Goal: Task Accomplishment & Management: Complete application form

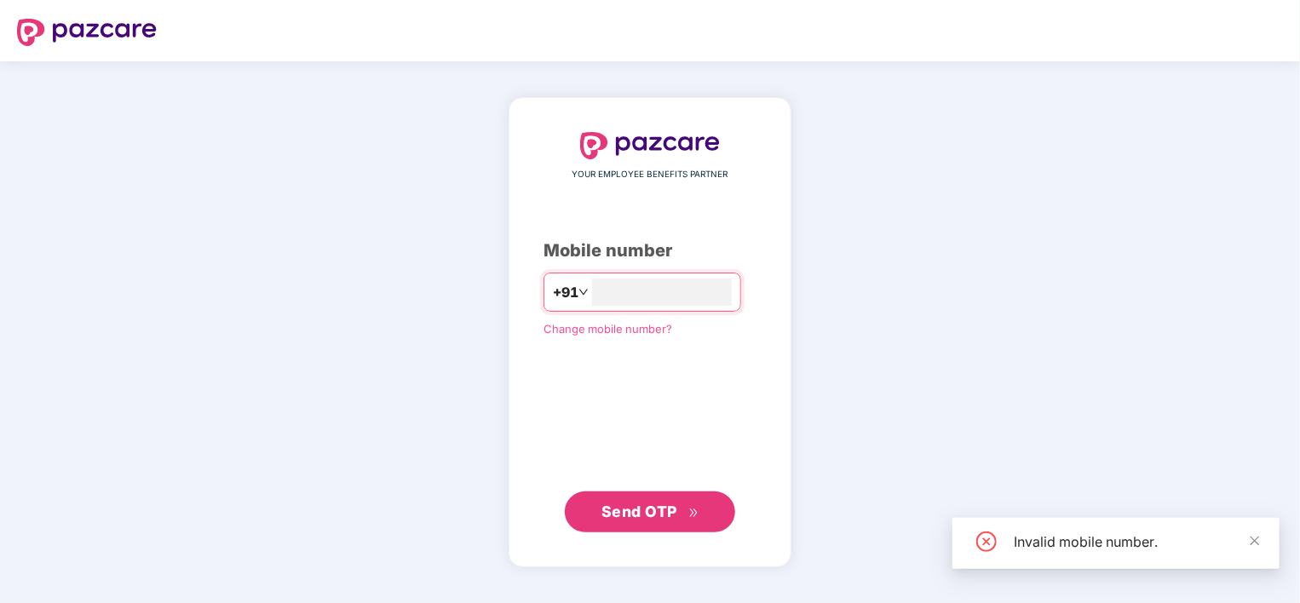
type input "**********"
click at [651, 514] on span "Send OTP" at bounding box center [639, 511] width 76 height 18
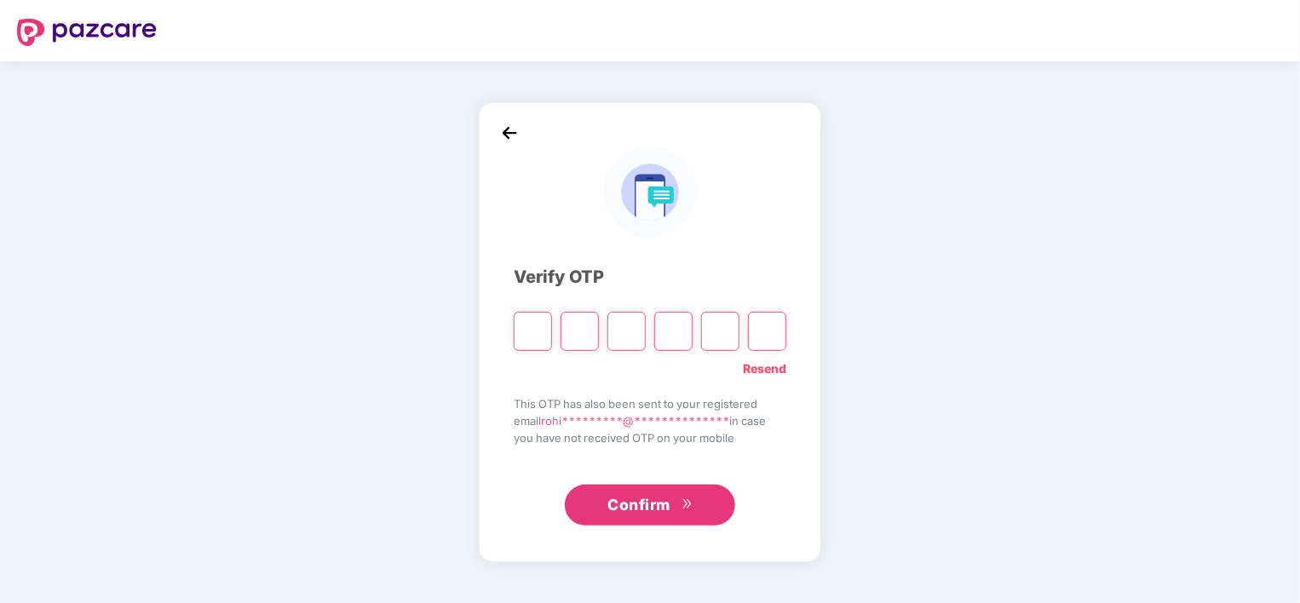
type input "*"
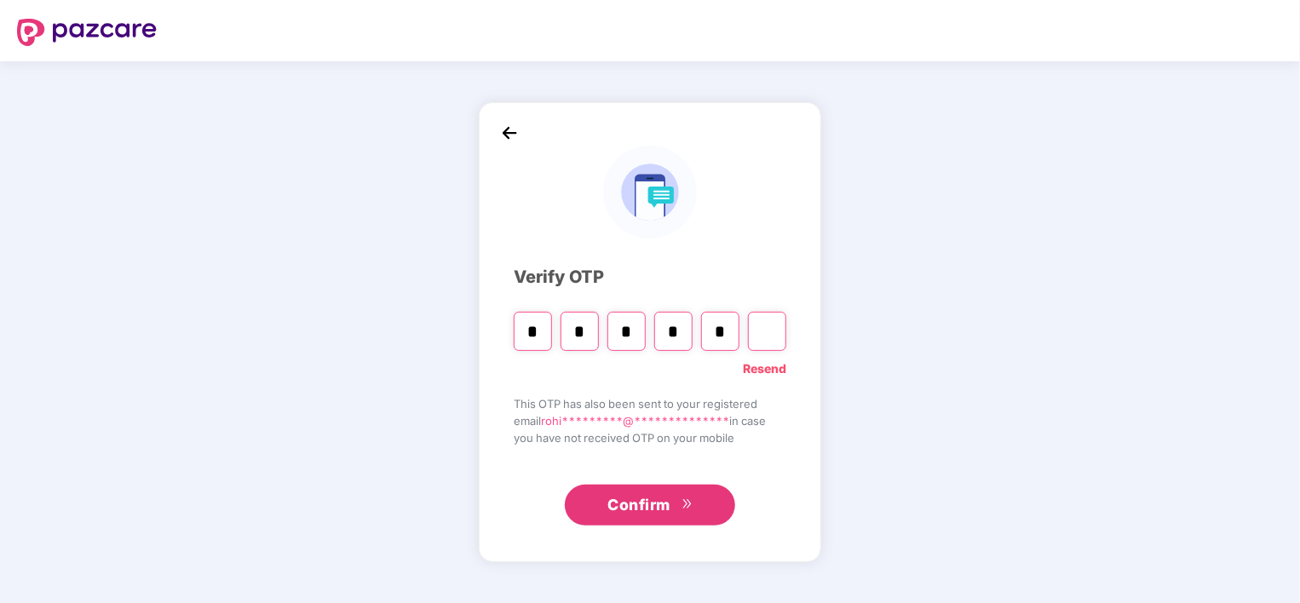
type input "*"
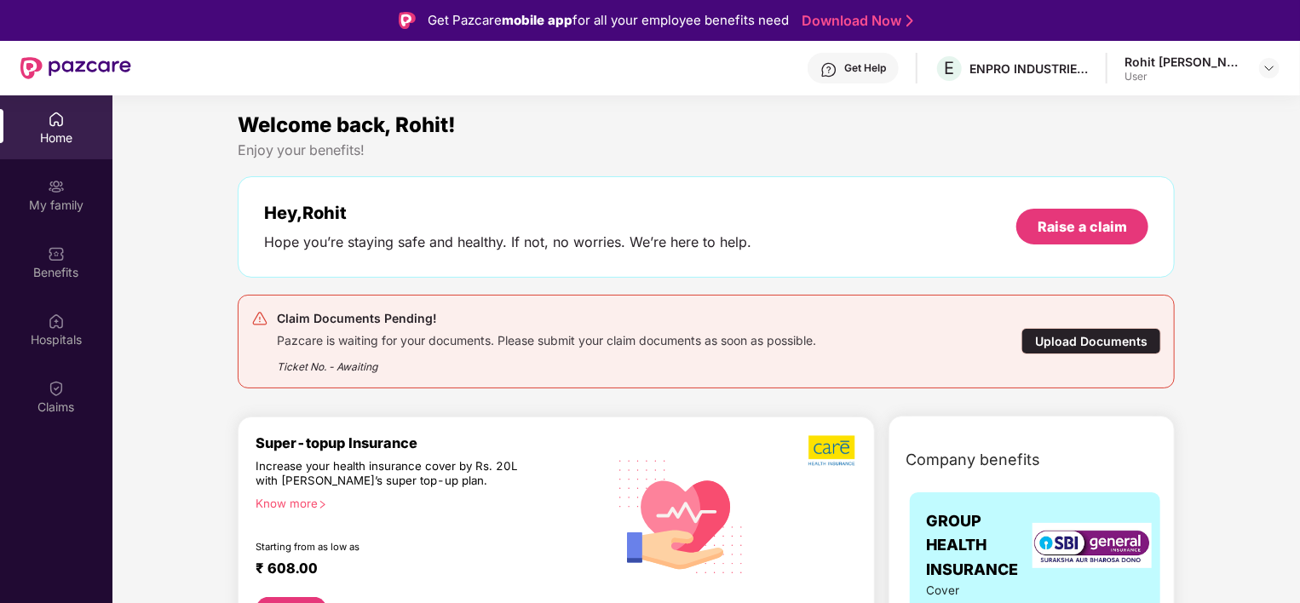
click at [1098, 341] on div "Upload Documents" at bounding box center [1091, 341] width 140 height 26
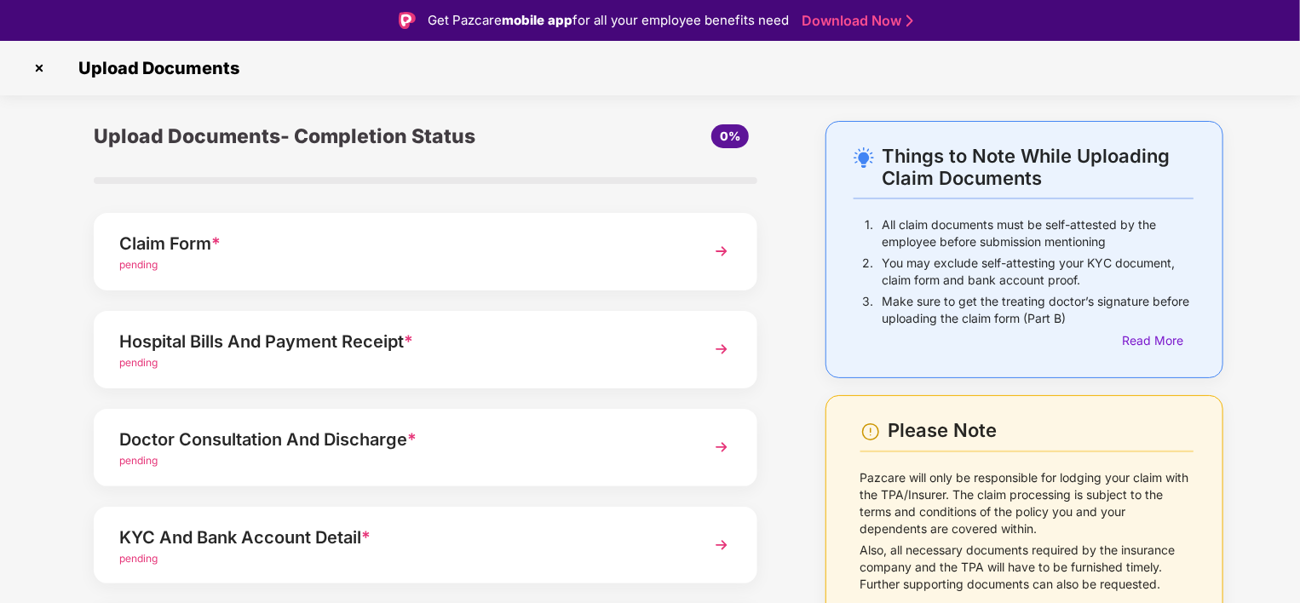
click at [719, 248] on img at bounding box center [721, 251] width 31 height 31
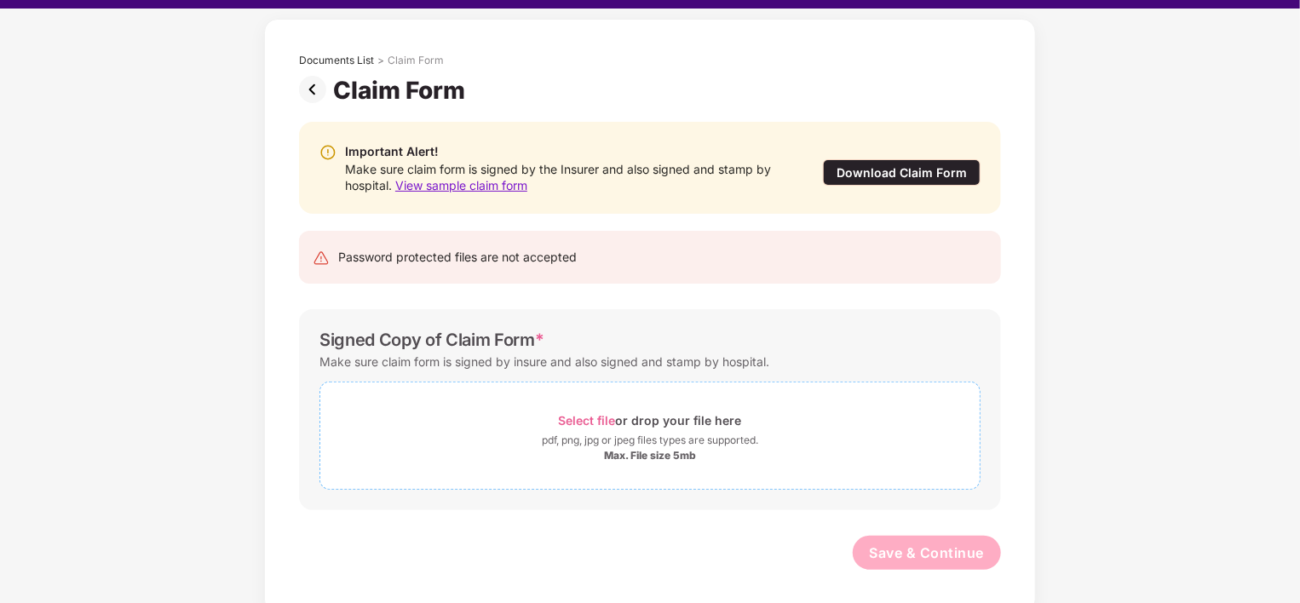
scroll to position [41, 0]
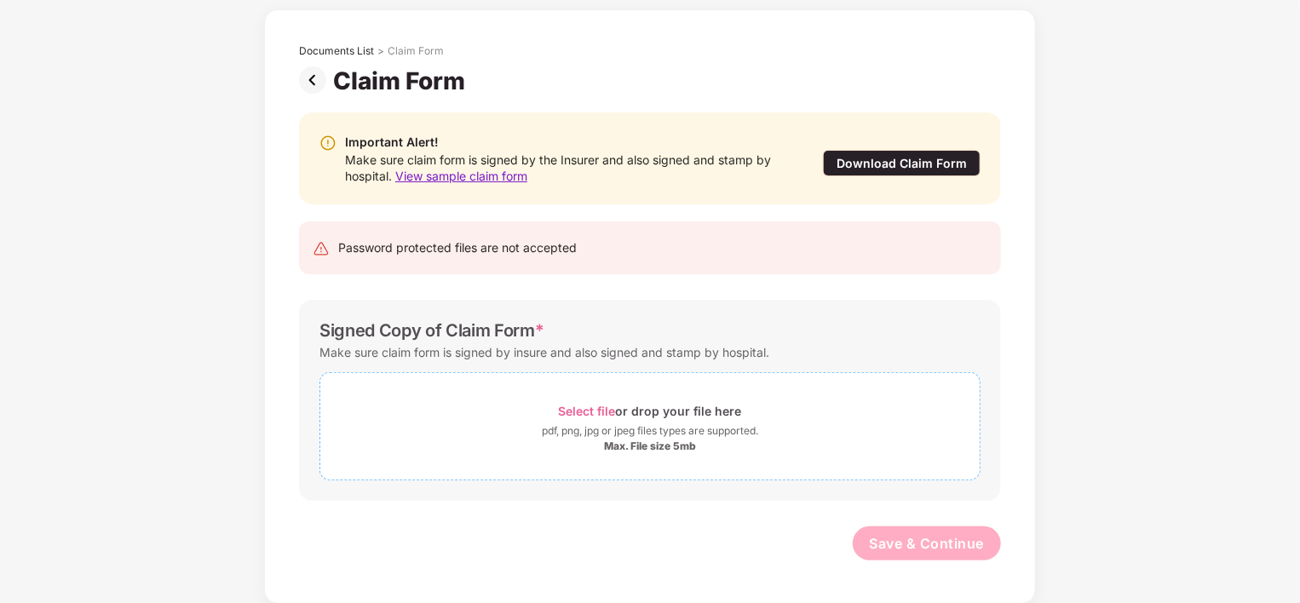
click at [597, 411] on span "Select file" at bounding box center [587, 411] width 57 height 14
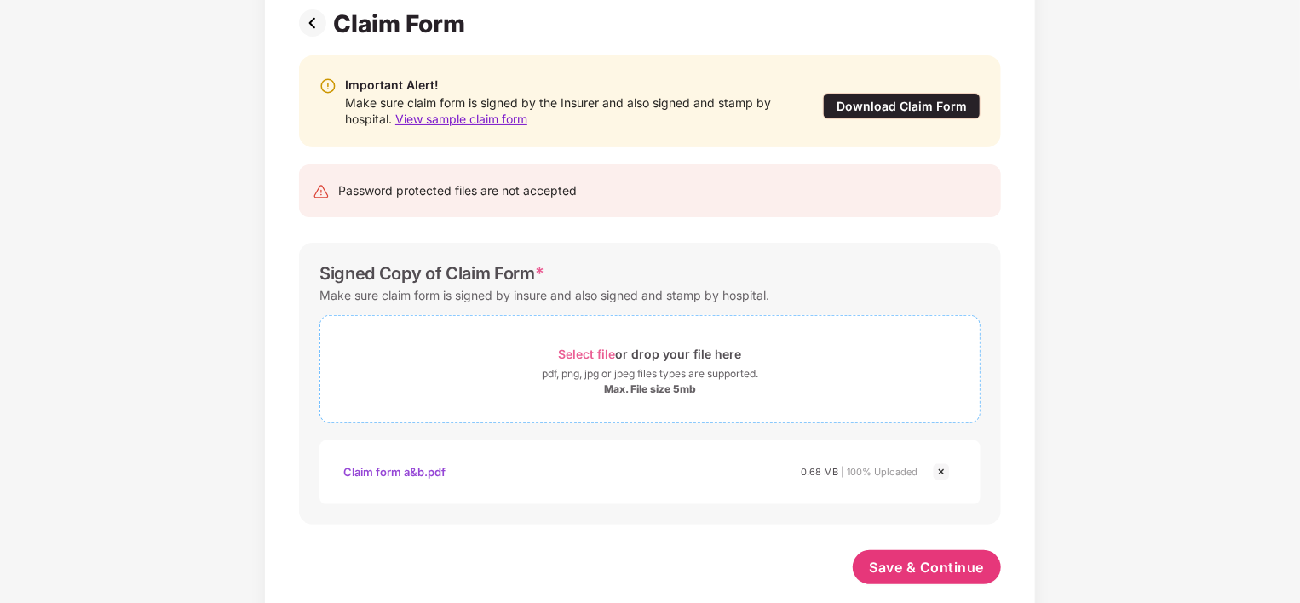
scroll to position [152, 0]
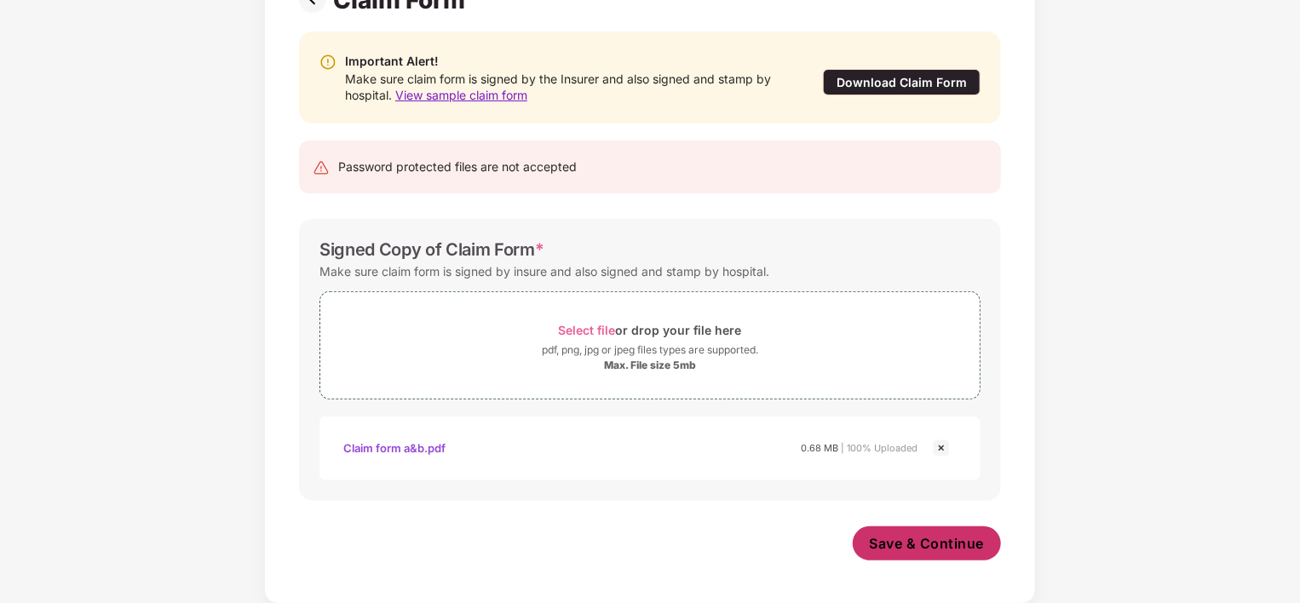
click at [920, 543] on span "Save & Continue" at bounding box center [927, 543] width 115 height 19
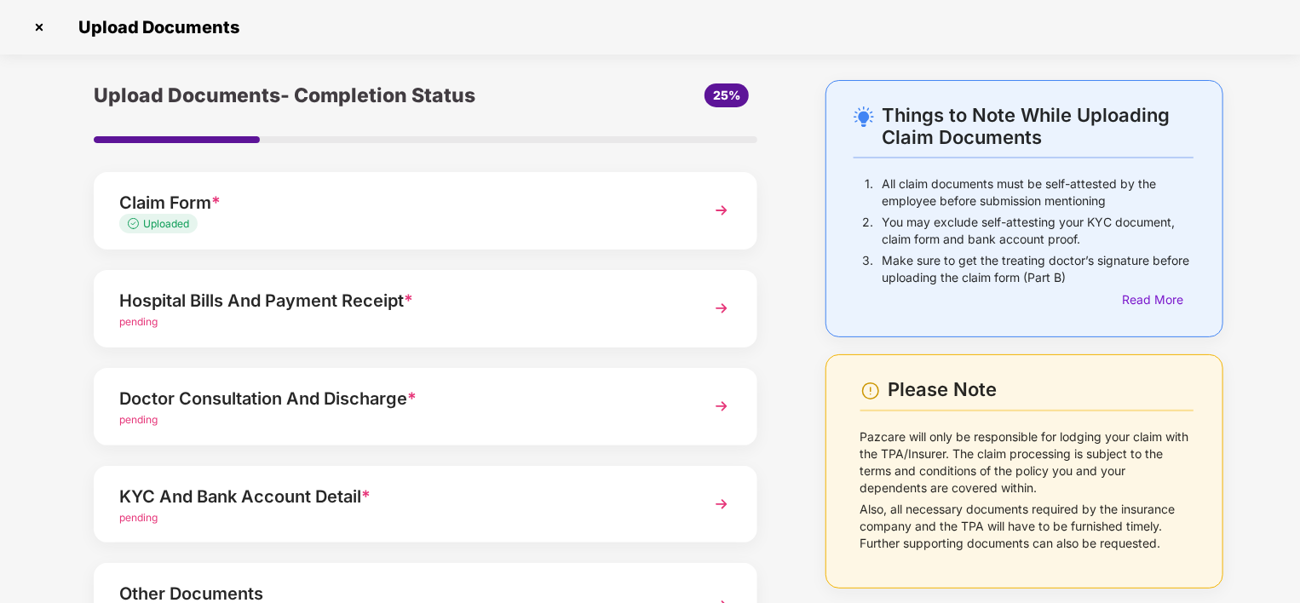
click at [719, 310] on img at bounding box center [721, 308] width 31 height 31
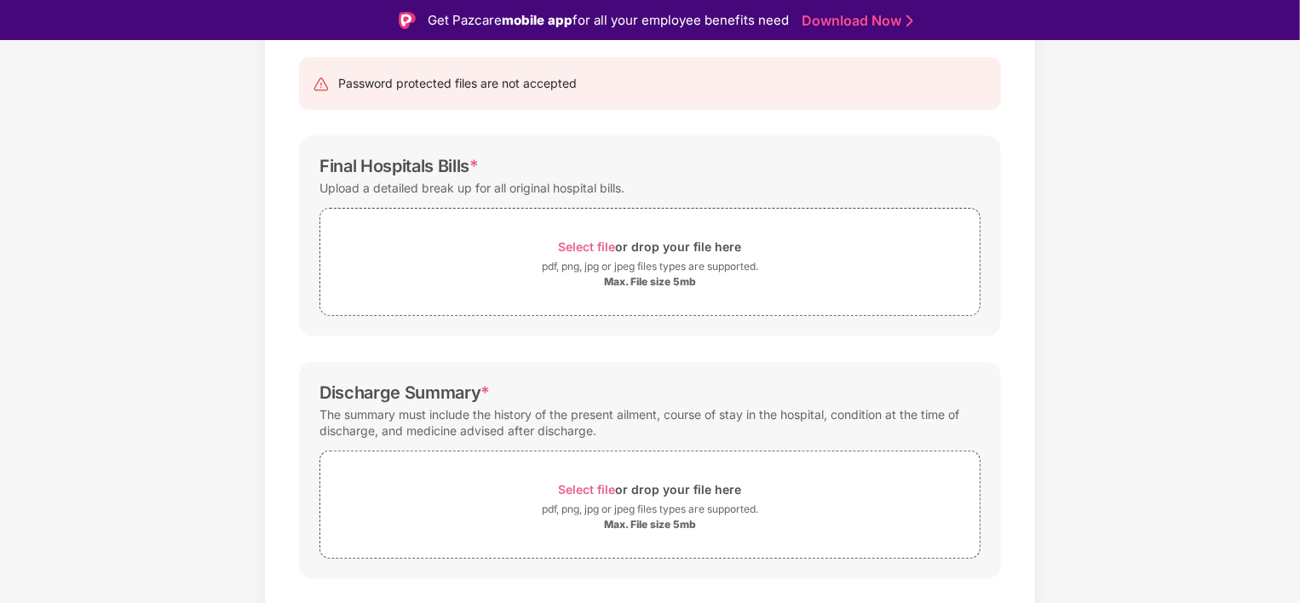
scroll to position [170, 0]
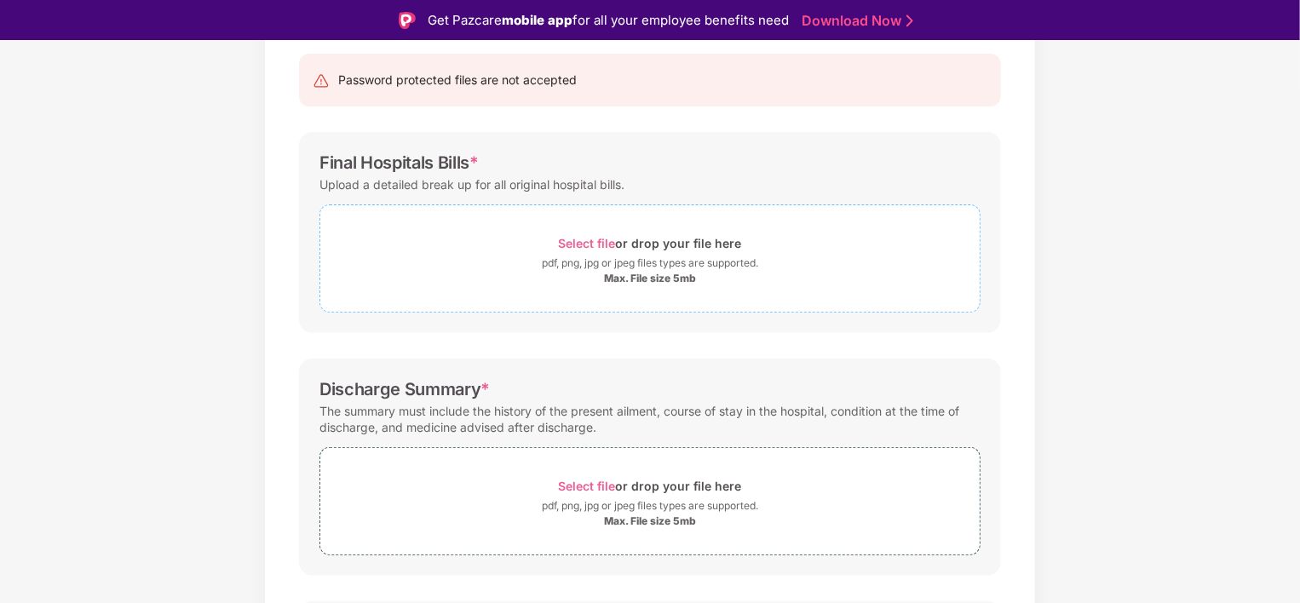
click at [578, 242] on span "Select file" at bounding box center [587, 243] width 57 height 14
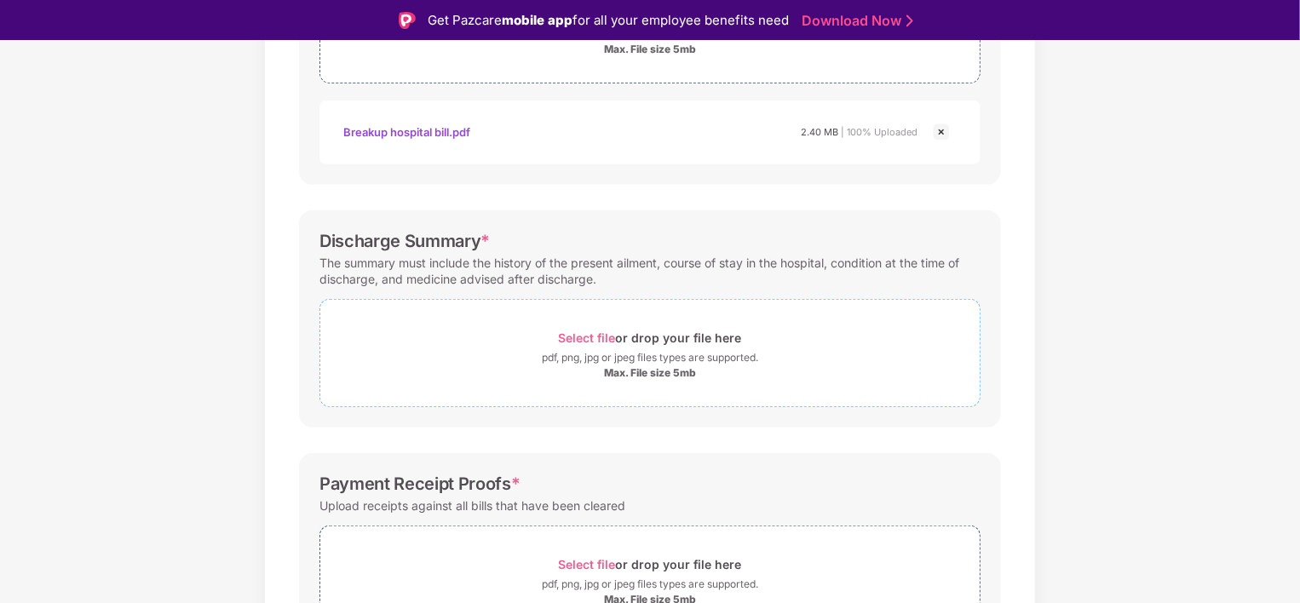
scroll to position [426, 0]
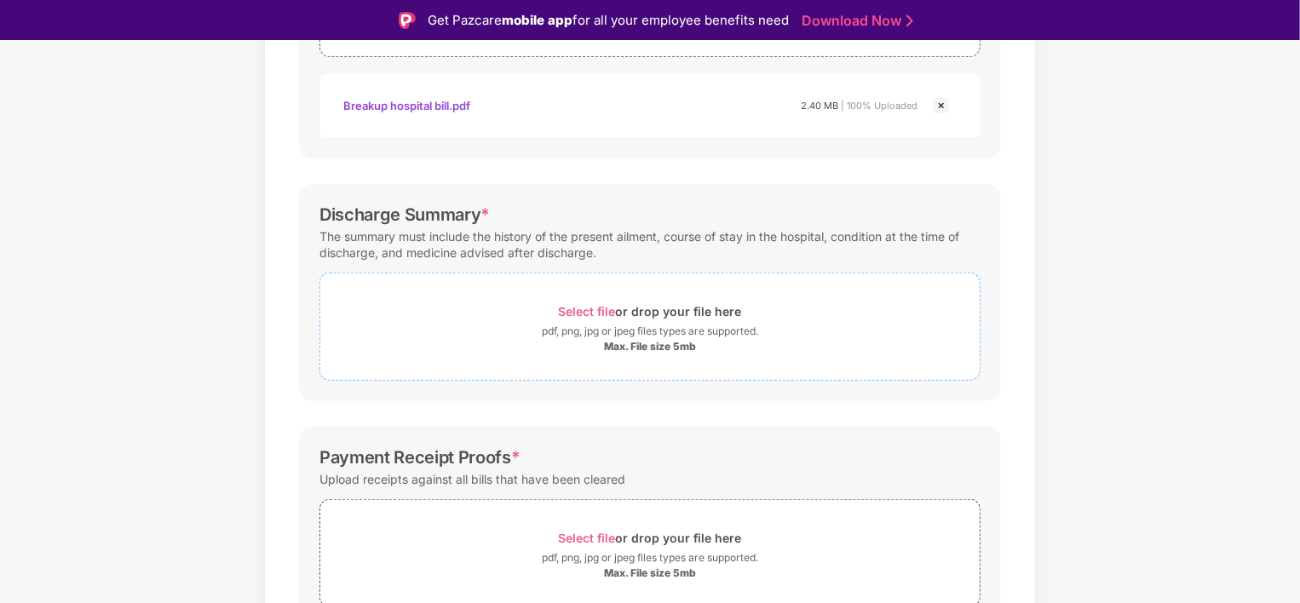
click at [583, 309] on span "Select file" at bounding box center [587, 311] width 57 height 14
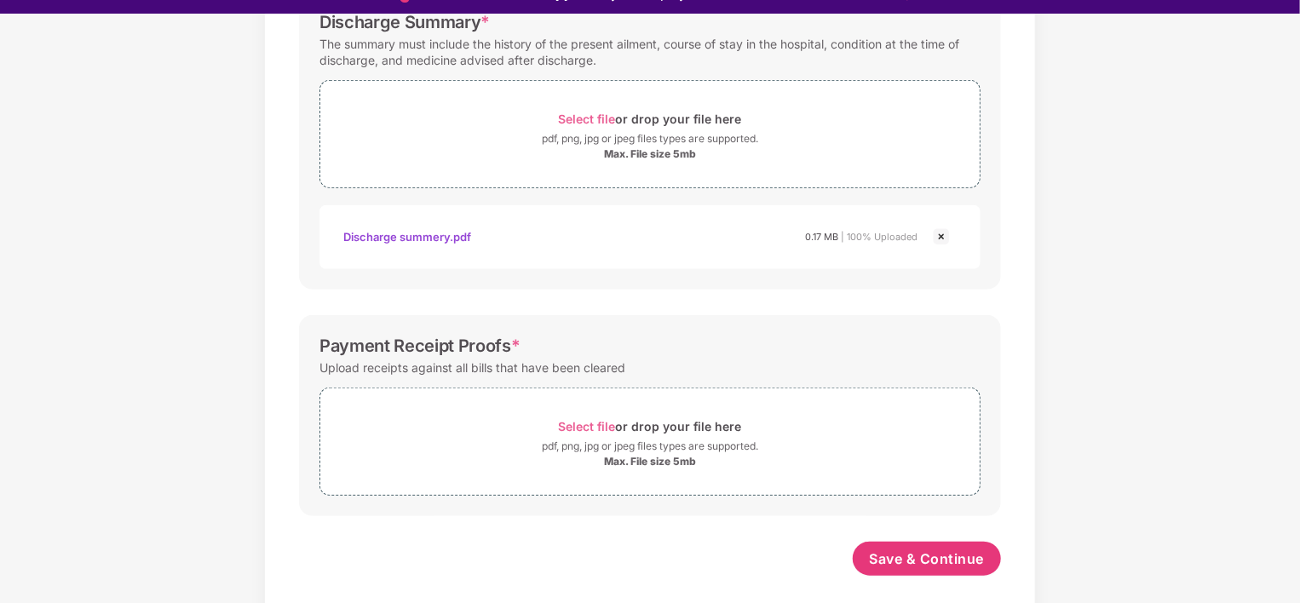
scroll to position [41, 0]
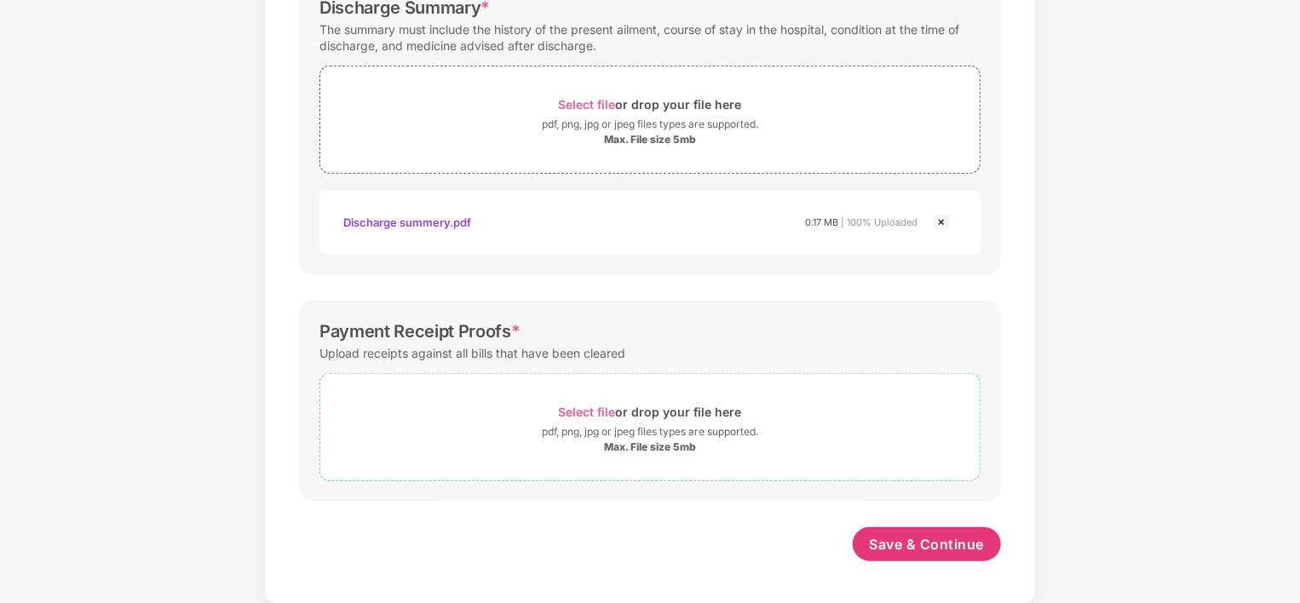
click at [591, 411] on span "Select file" at bounding box center [587, 412] width 57 height 14
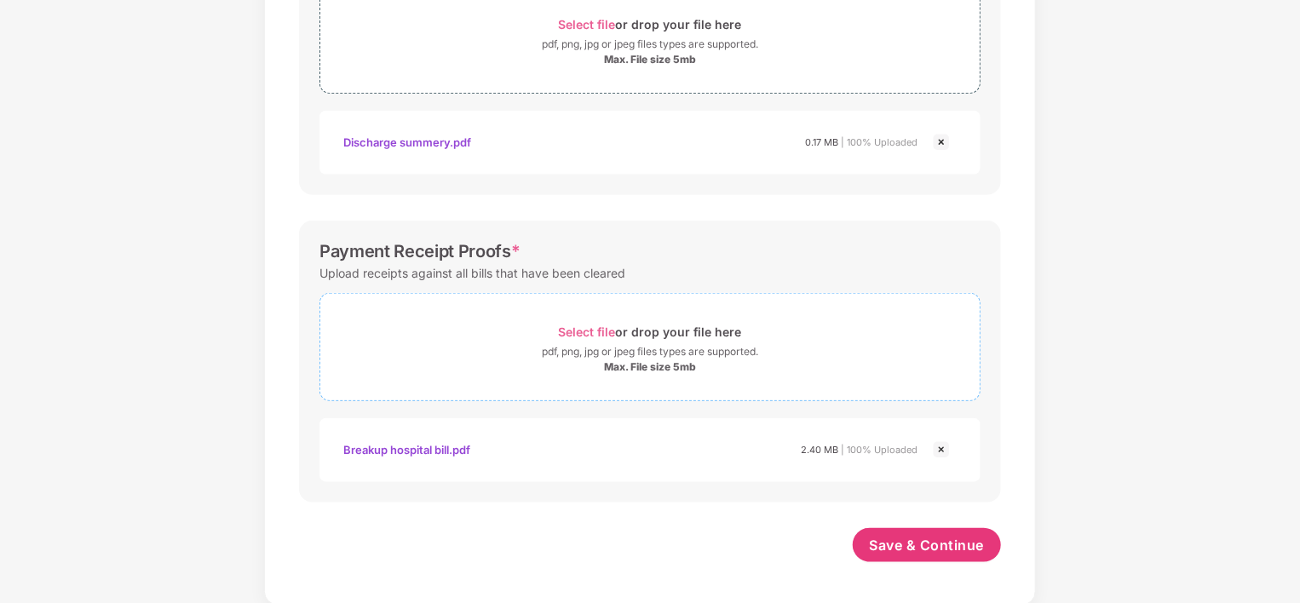
scroll to position [673, 0]
click at [903, 535] on span "Save & Continue" at bounding box center [927, 544] width 115 height 19
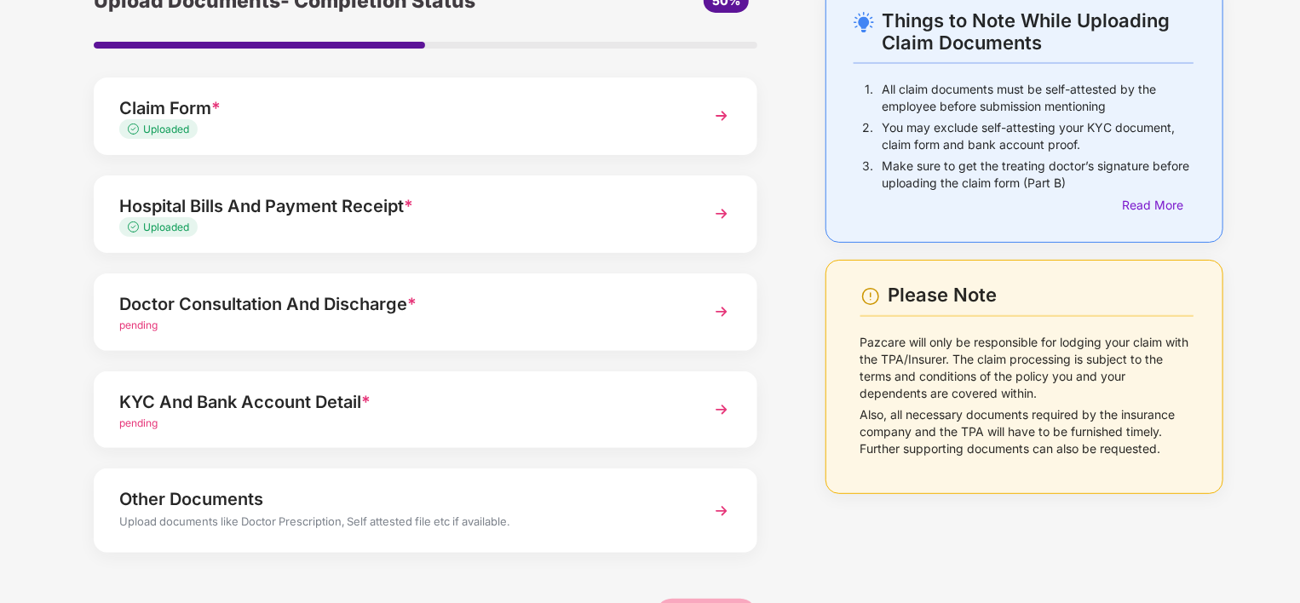
scroll to position [150, 0]
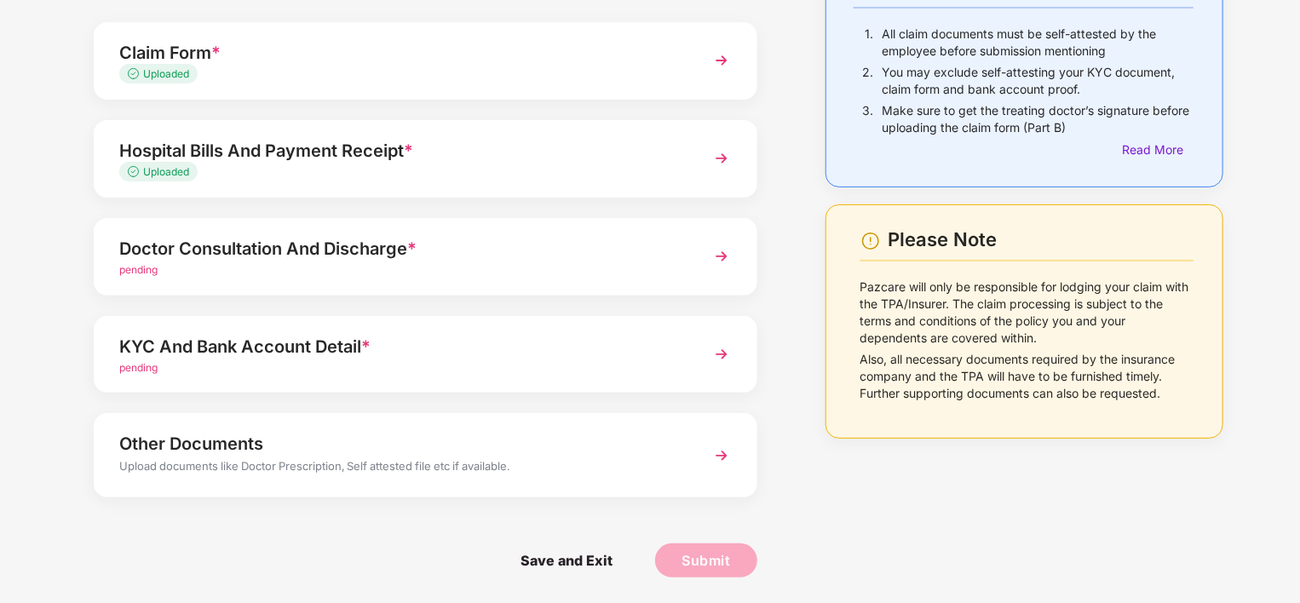
click at [723, 252] on img at bounding box center [721, 256] width 31 height 31
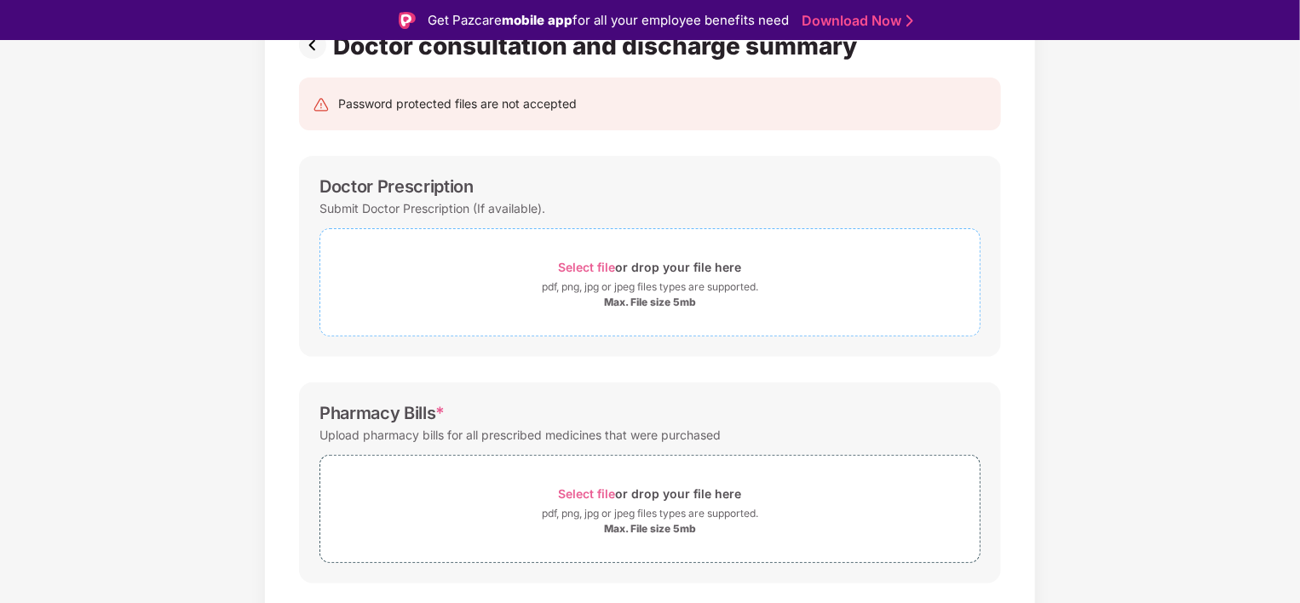
scroll to position [170, 0]
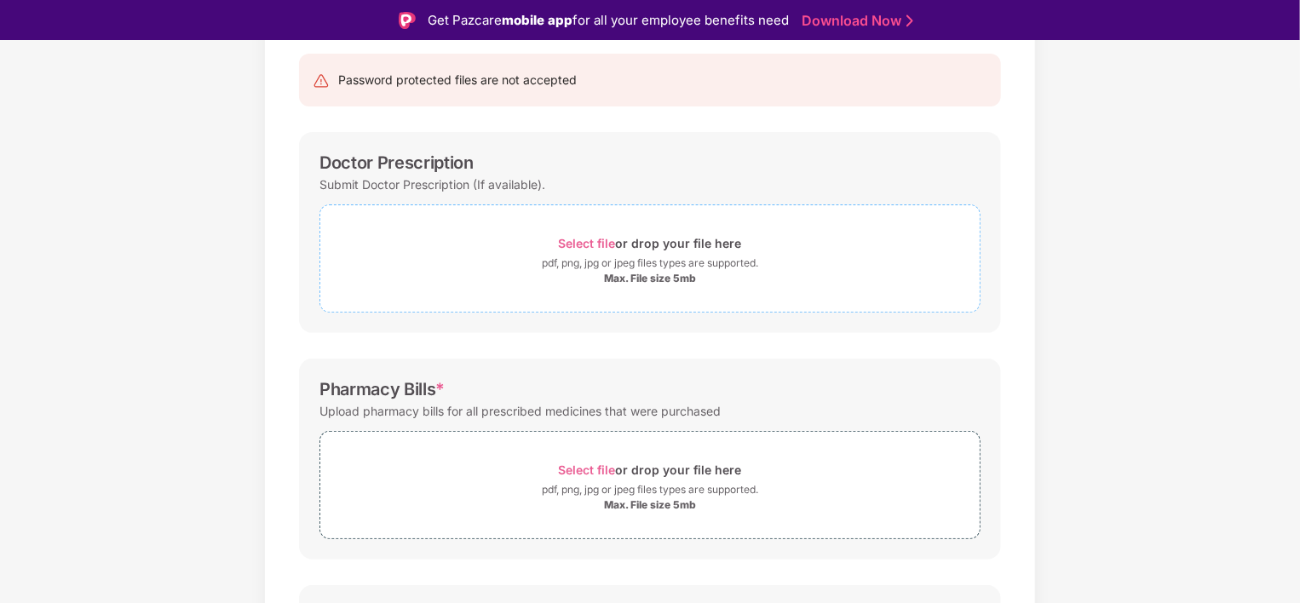
click at [589, 241] on span "Select file" at bounding box center [587, 243] width 57 height 14
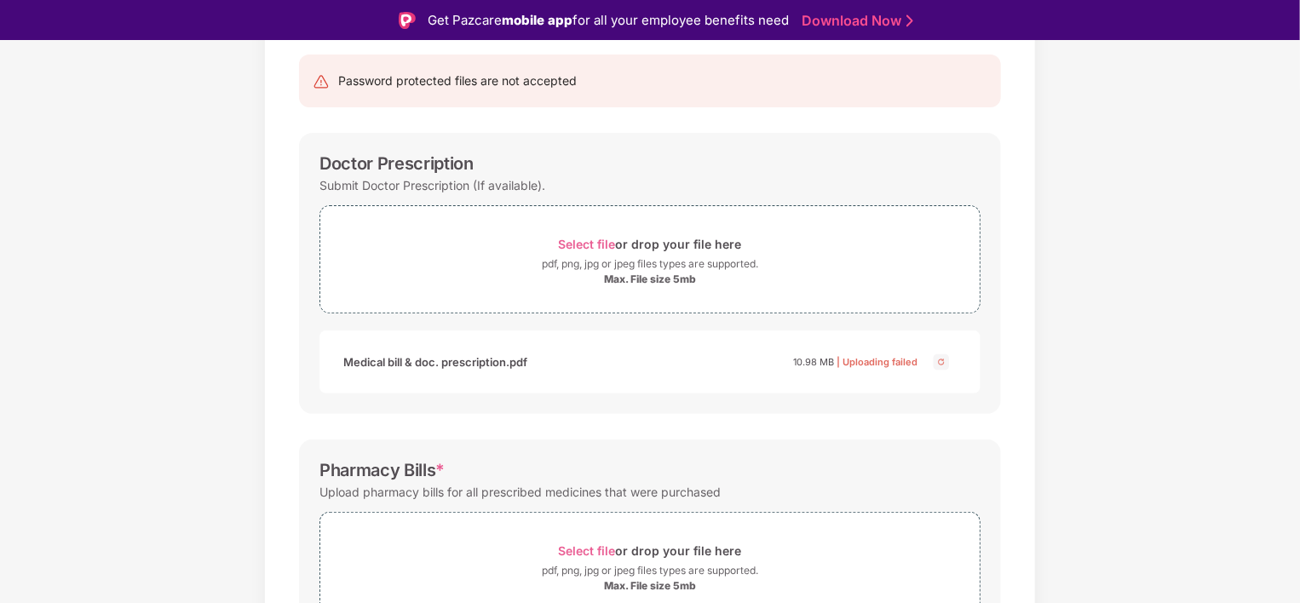
scroll to position [0, 0]
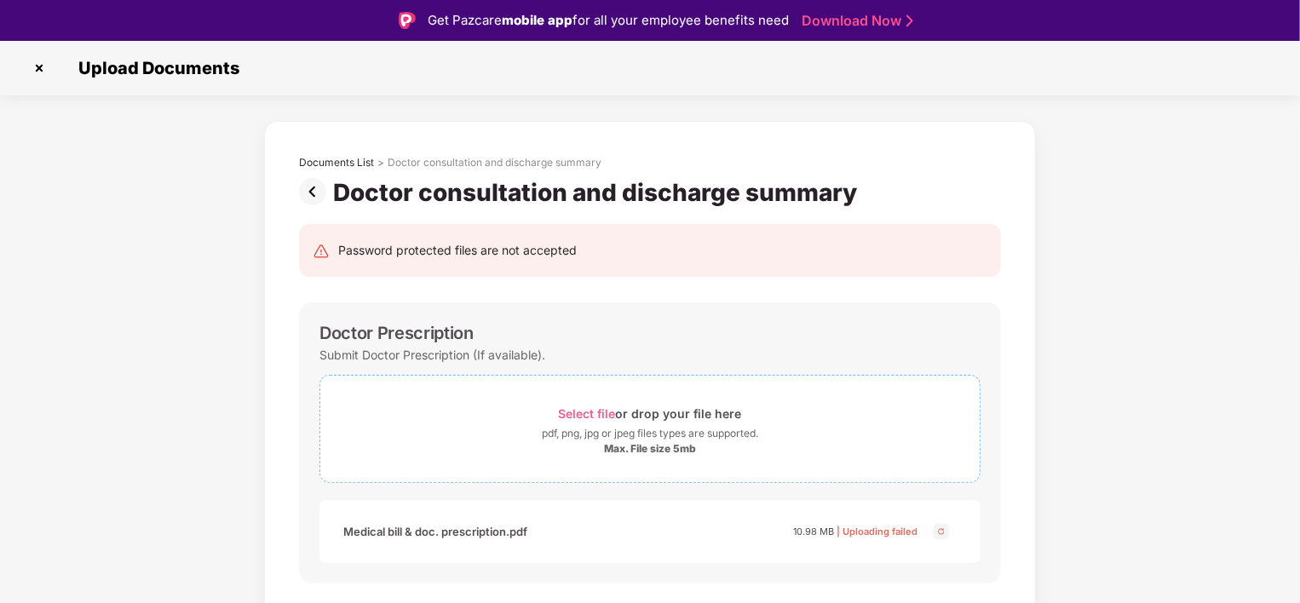
click at [588, 415] on span "Select file" at bounding box center [587, 413] width 57 height 14
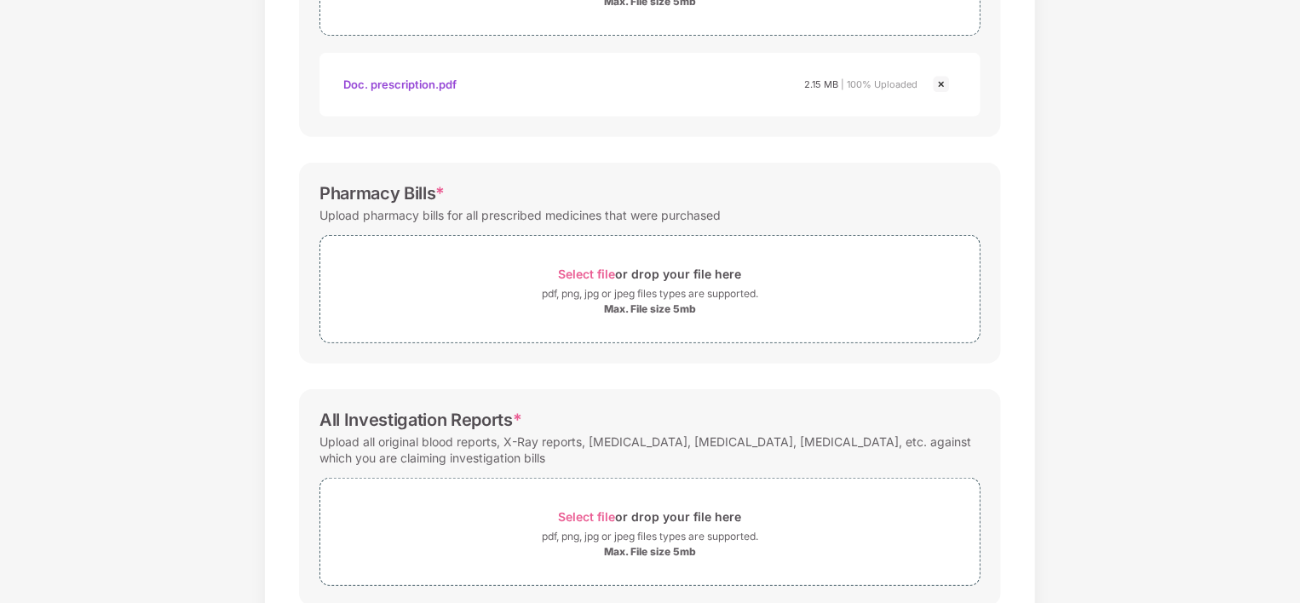
scroll to position [426, 0]
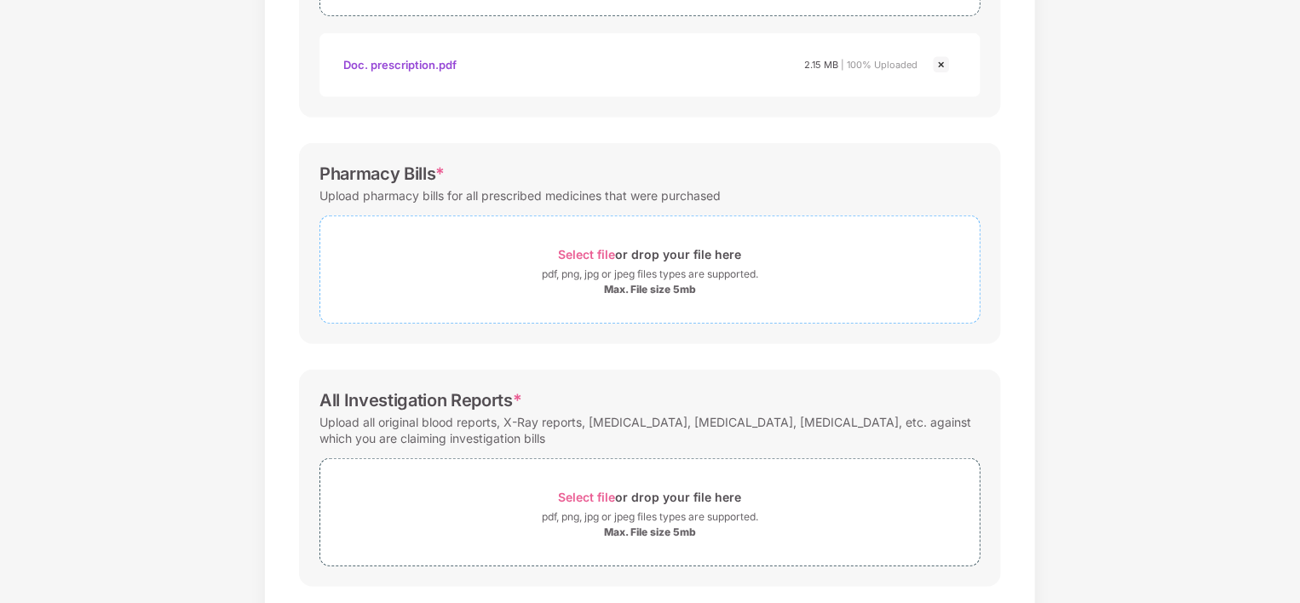
click at [581, 252] on span "Select file" at bounding box center [587, 254] width 57 height 14
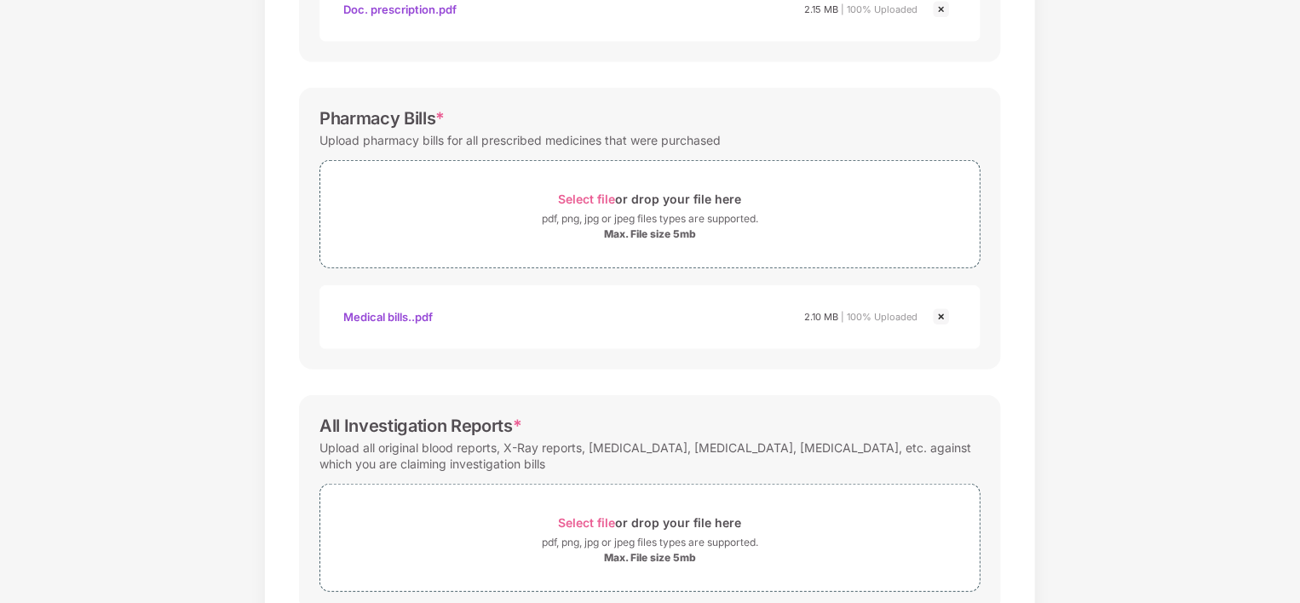
scroll to position [592, 0]
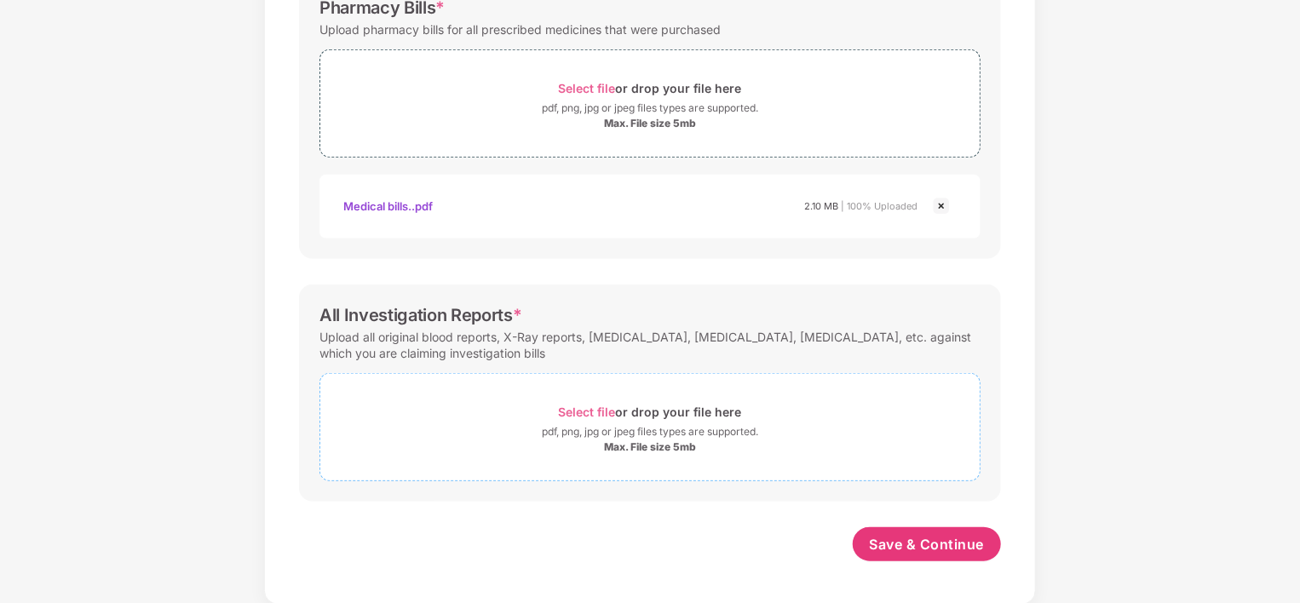
click at [577, 409] on span "Select file" at bounding box center [587, 412] width 57 height 14
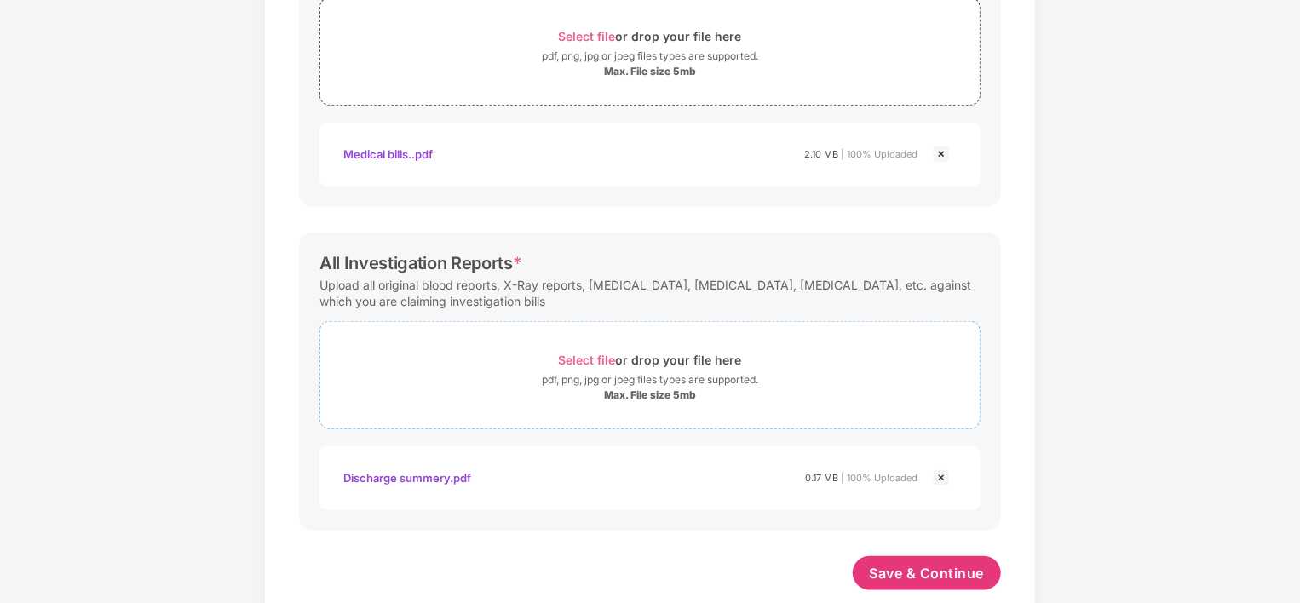
scroll to position [673, 0]
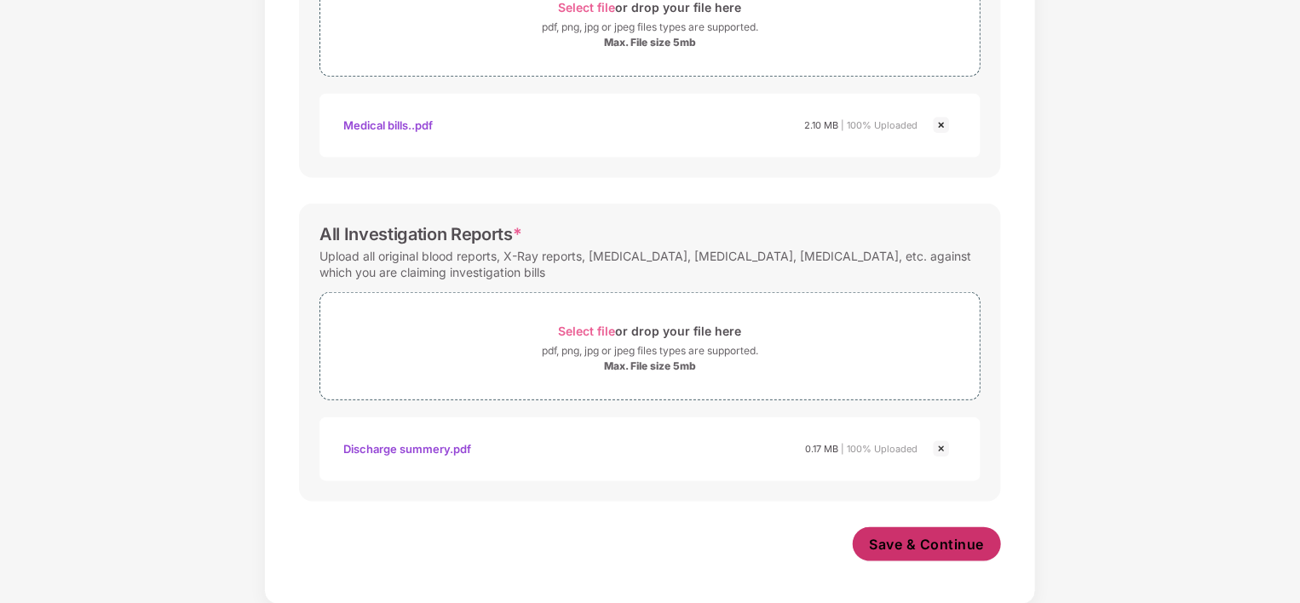
click at [920, 544] on span "Save & Continue" at bounding box center [927, 544] width 115 height 19
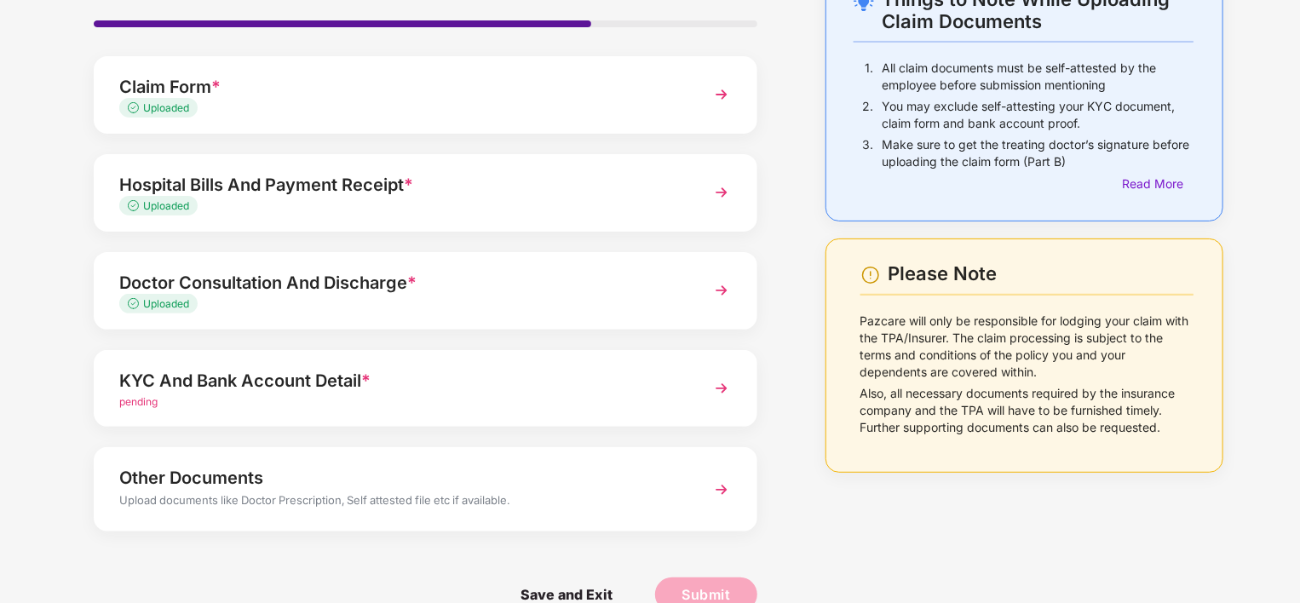
scroll to position [150, 0]
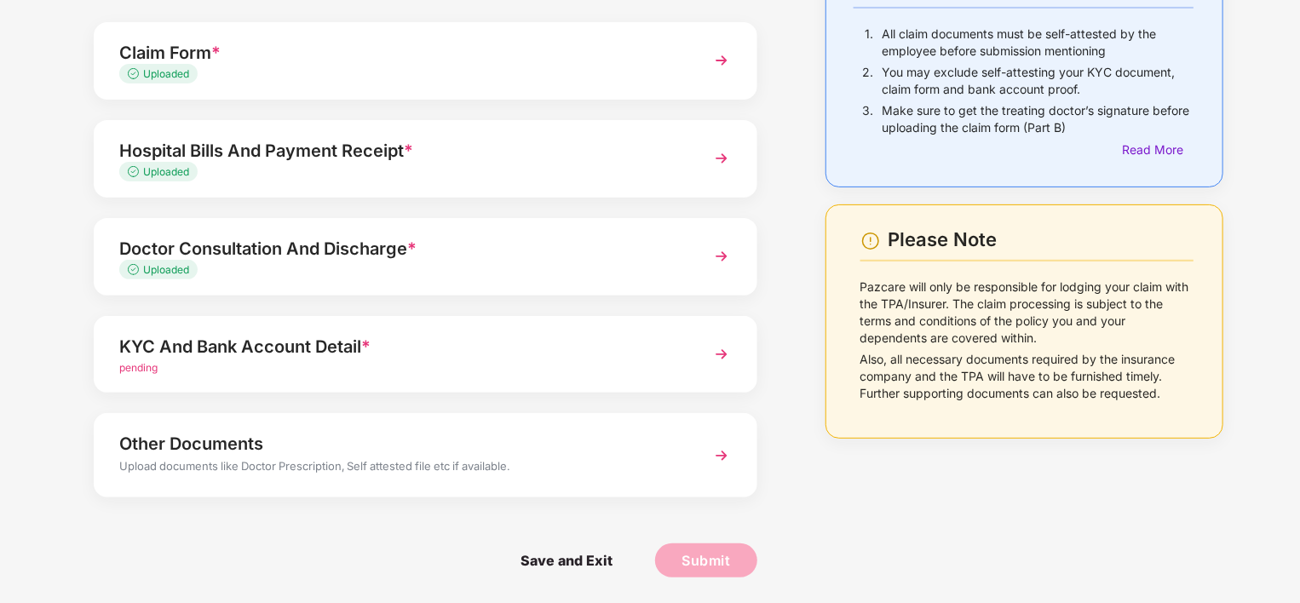
click at [721, 354] on img at bounding box center [721, 354] width 31 height 31
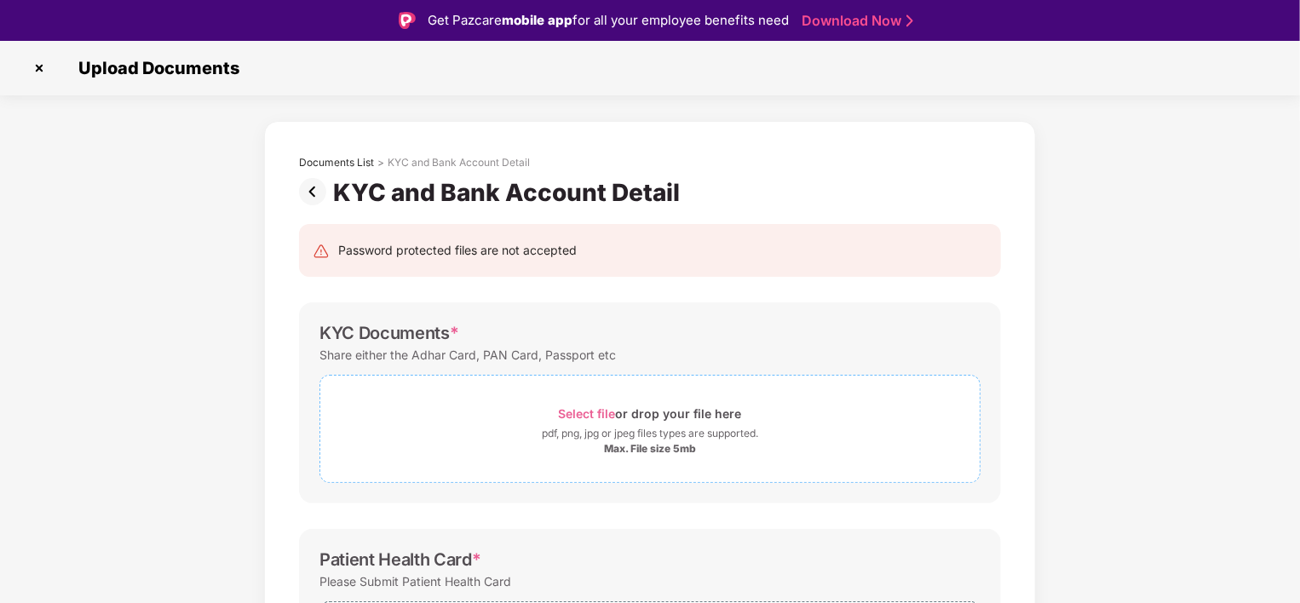
click at [583, 412] on span "Select file" at bounding box center [587, 413] width 57 height 14
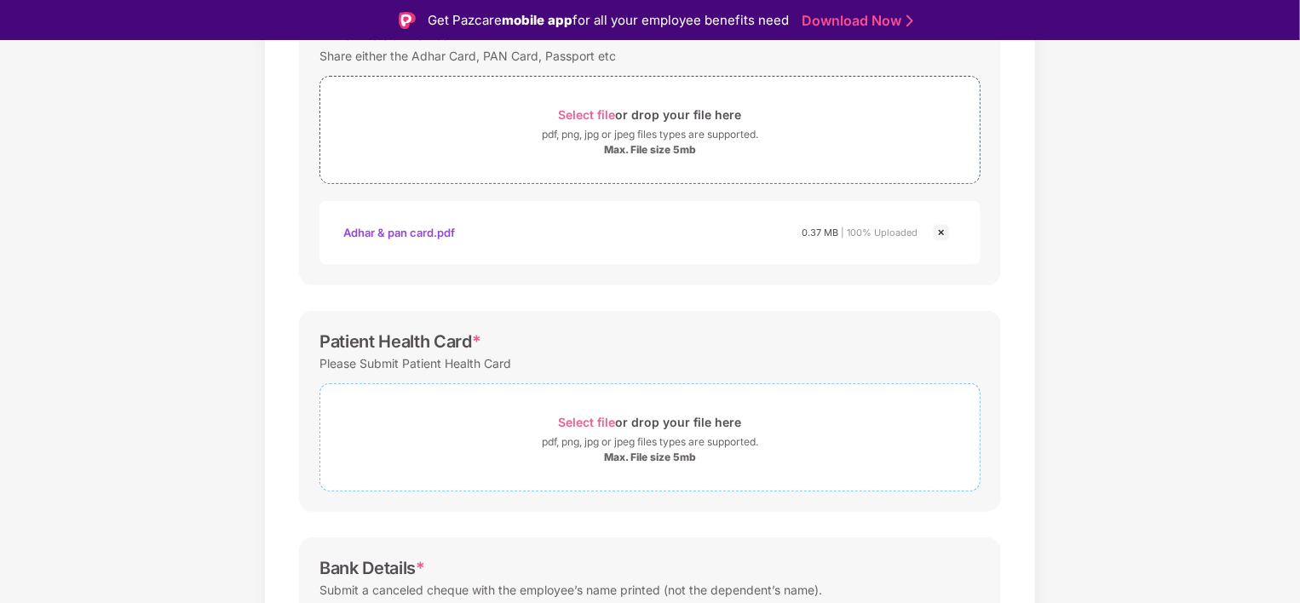
scroll to position [341, 0]
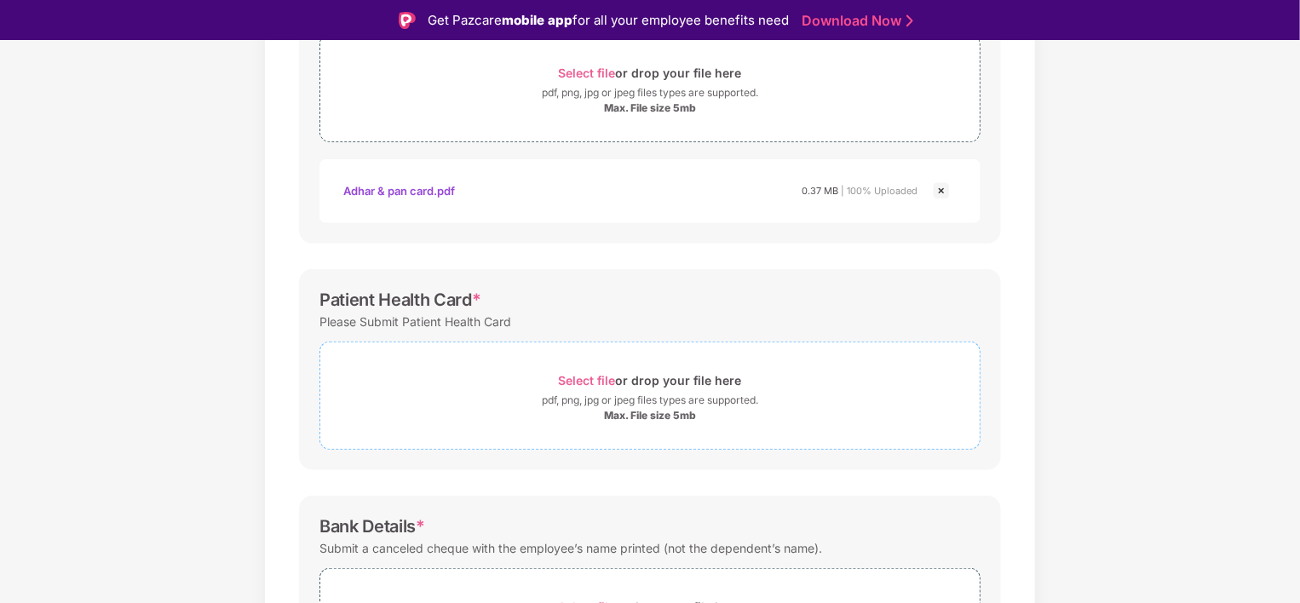
click at [585, 378] on span "Select file" at bounding box center [587, 380] width 57 height 14
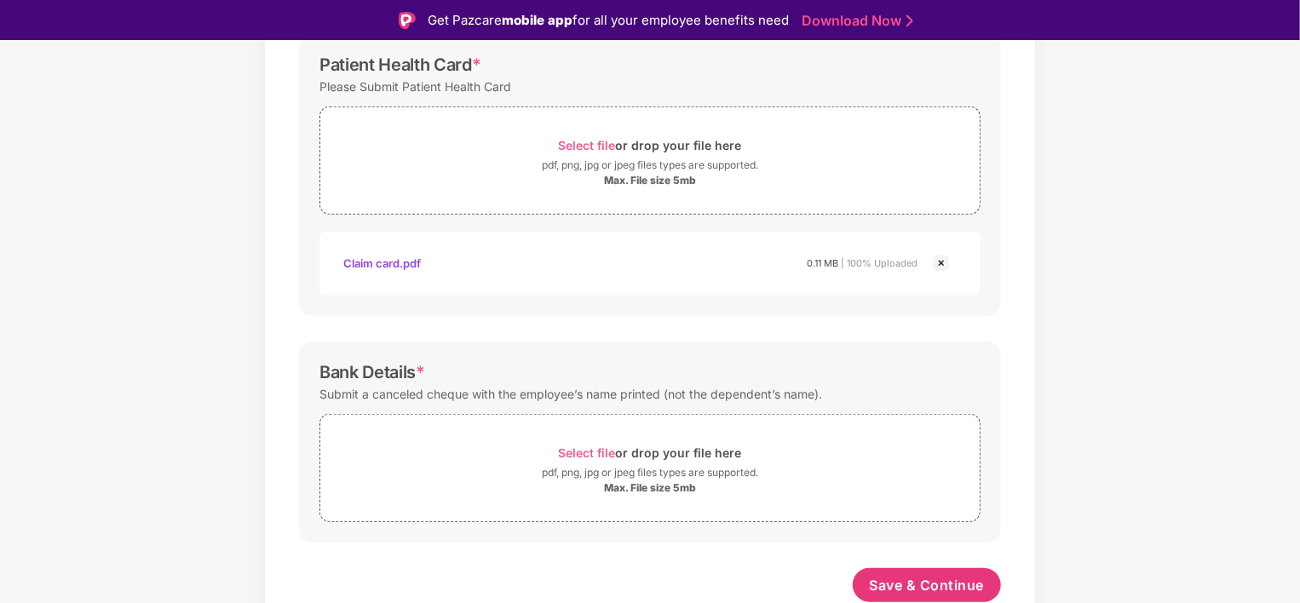
scroll to position [41, 0]
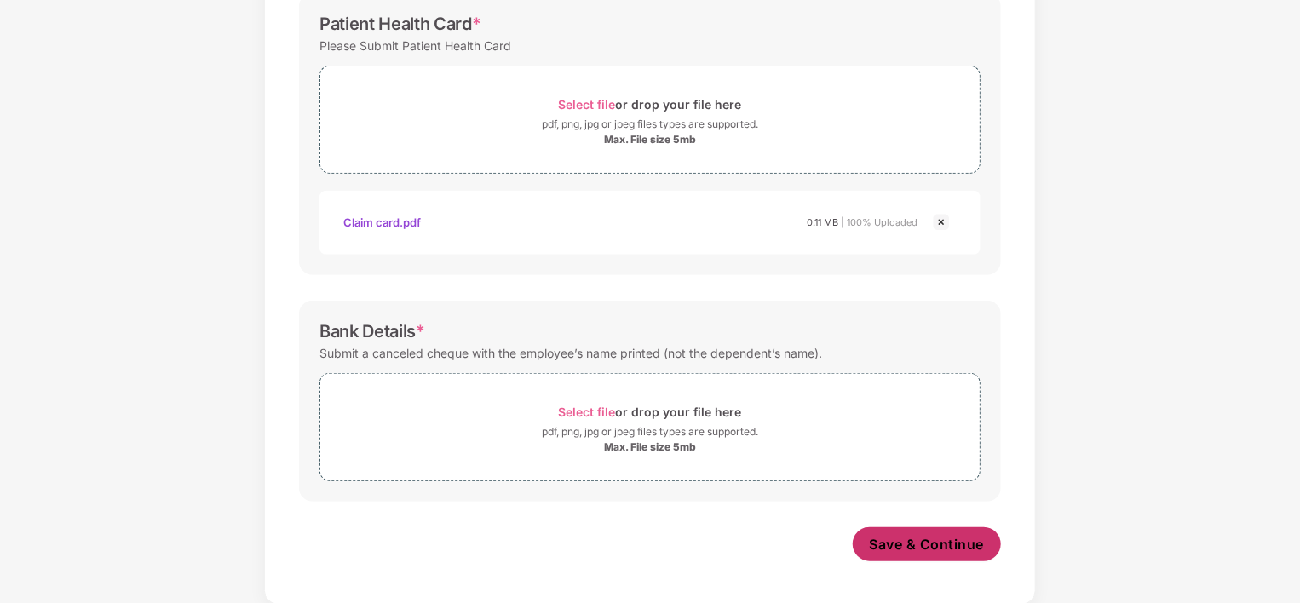
click at [930, 544] on span "Save & Continue" at bounding box center [927, 544] width 115 height 19
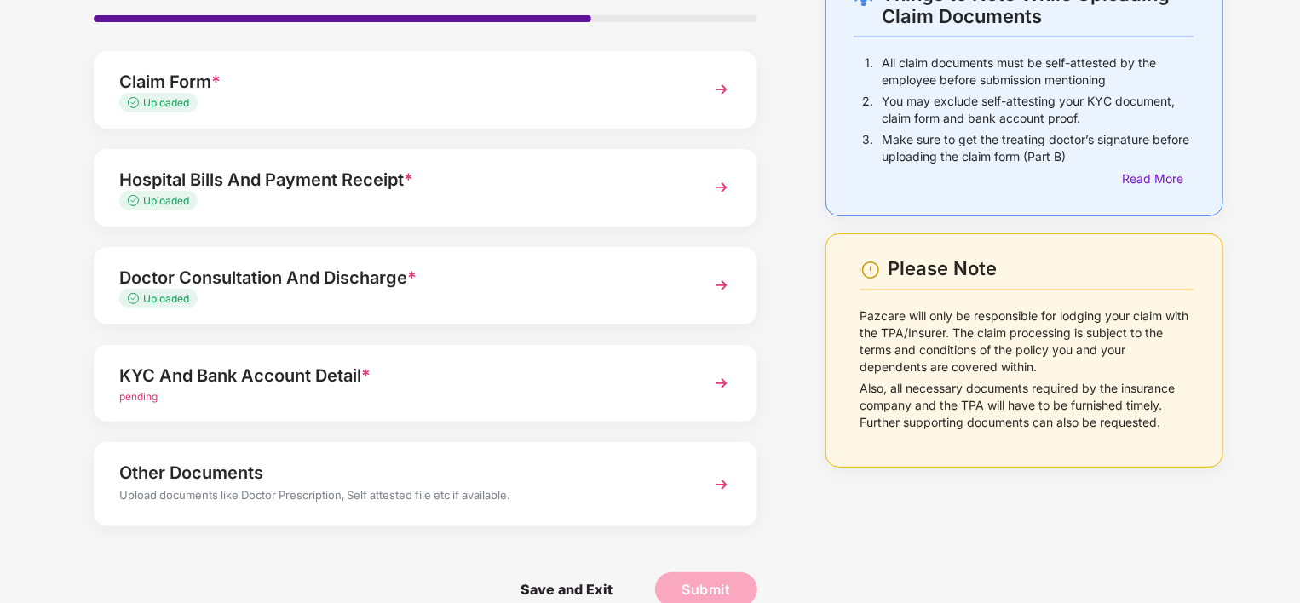
scroll to position [150, 0]
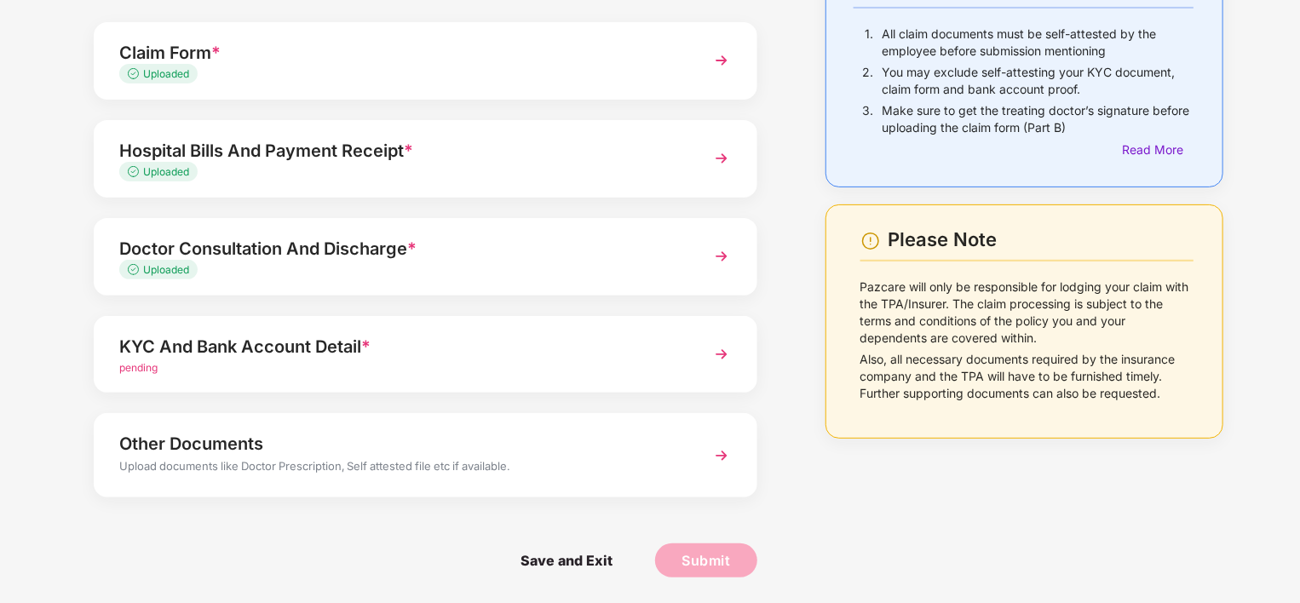
click at [722, 354] on img at bounding box center [721, 354] width 31 height 31
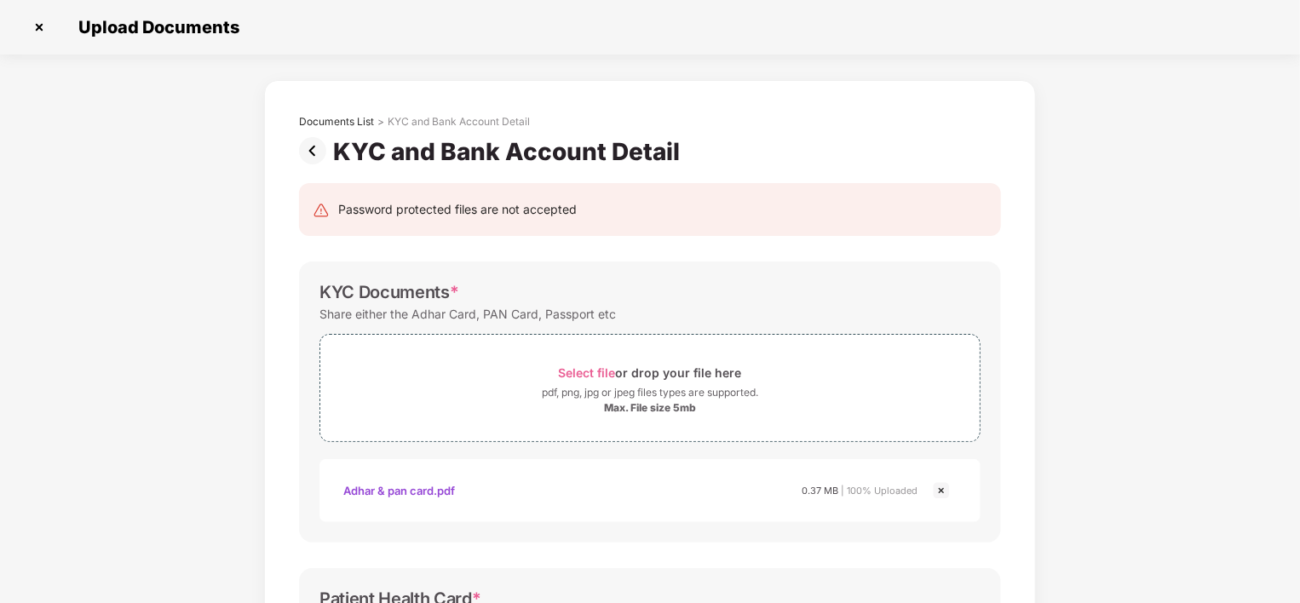
click at [313, 152] on img at bounding box center [316, 150] width 34 height 27
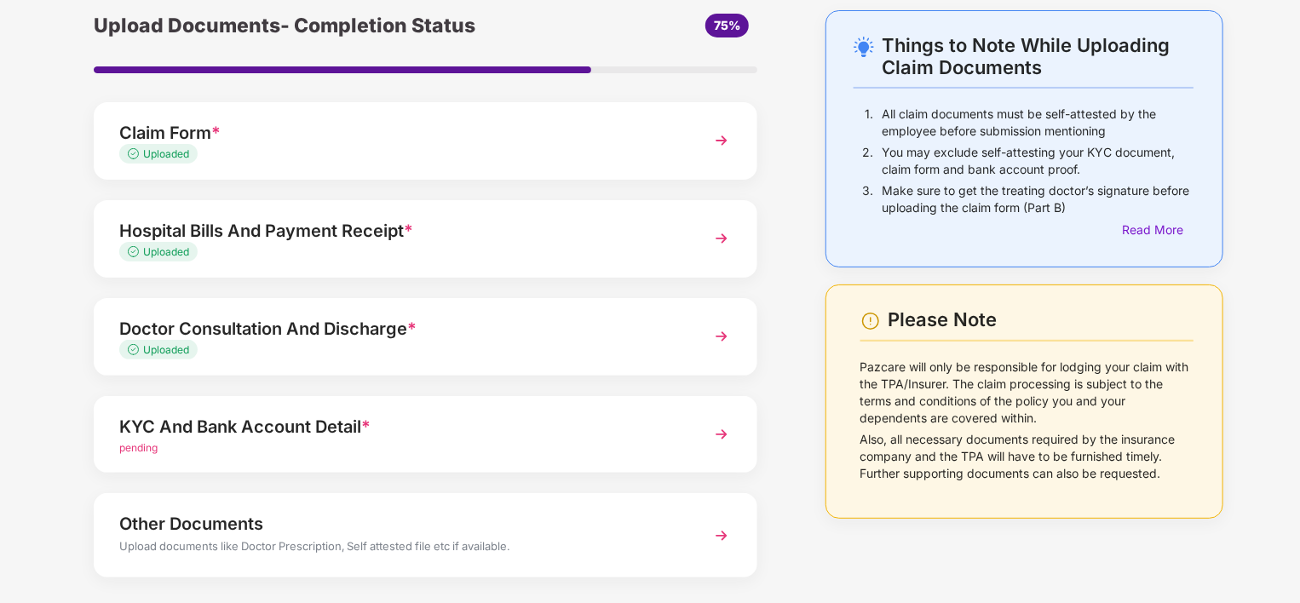
scroll to position [150, 0]
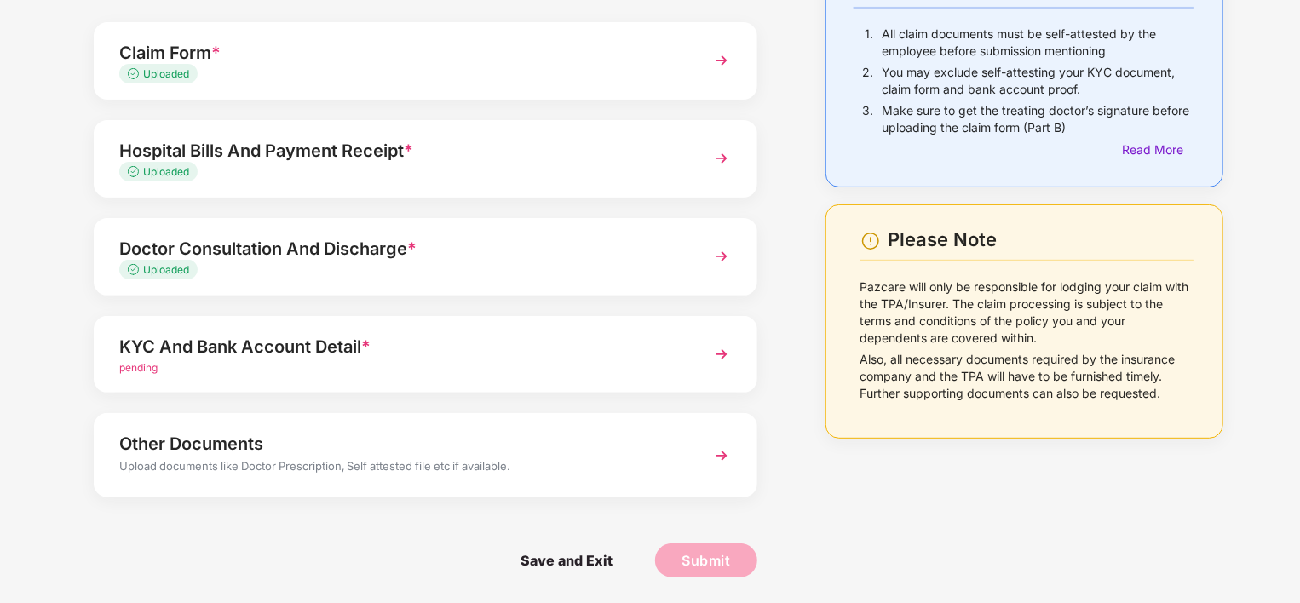
click at [720, 454] on img at bounding box center [721, 455] width 31 height 31
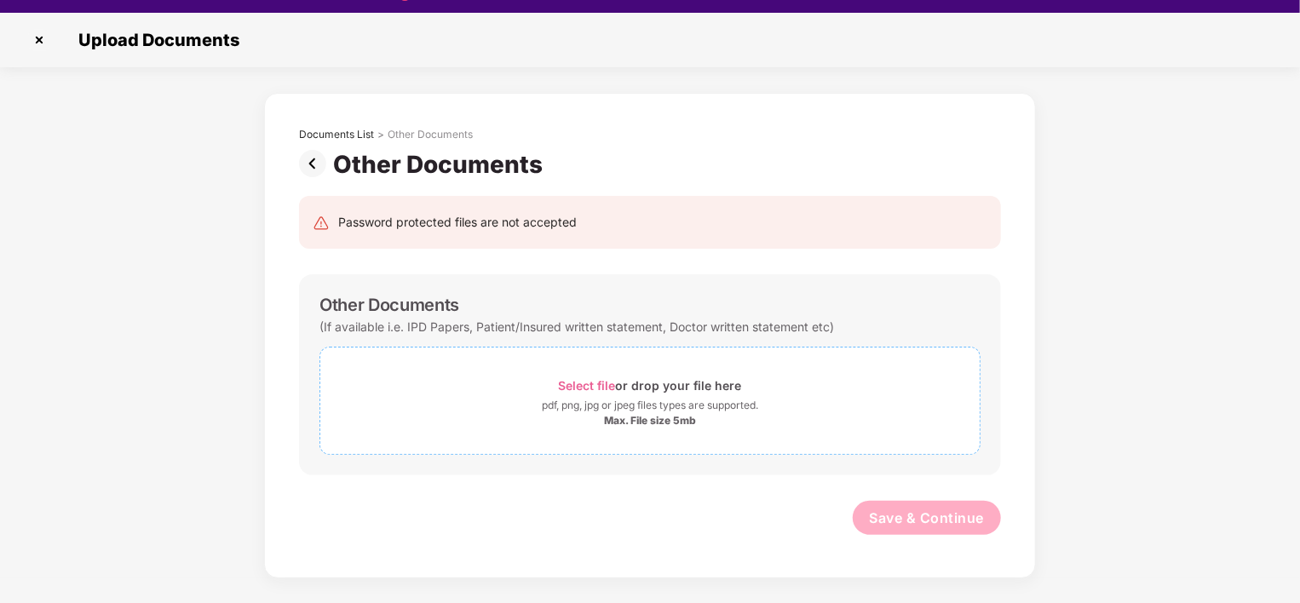
scroll to position [41, 0]
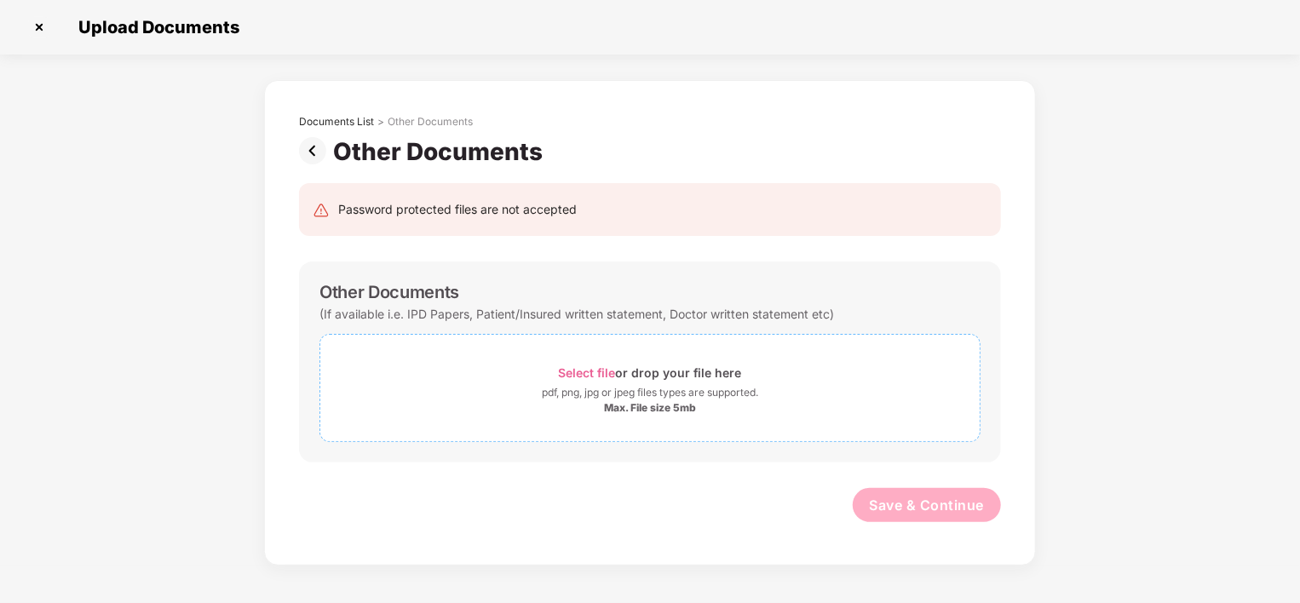
click at [577, 372] on span "Select file" at bounding box center [587, 372] width 57 height 14
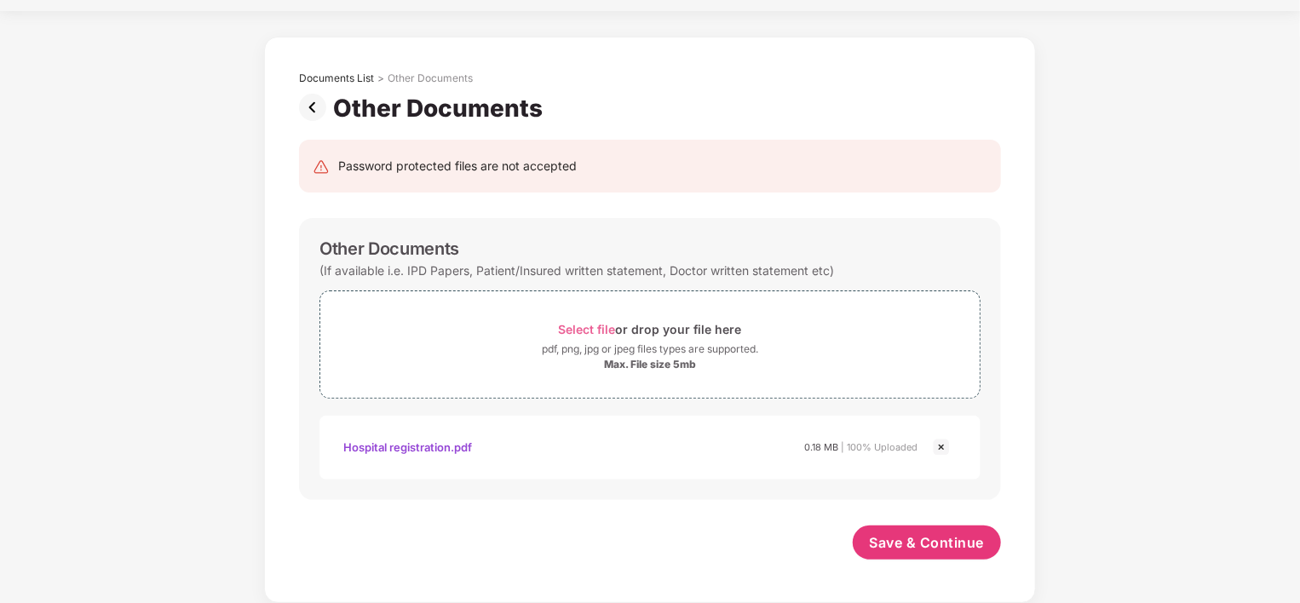
scroll to position [43, 0]
click at [914, 547] on span "Save & Continue" at bounding box center [927, 543] width 115 height 19
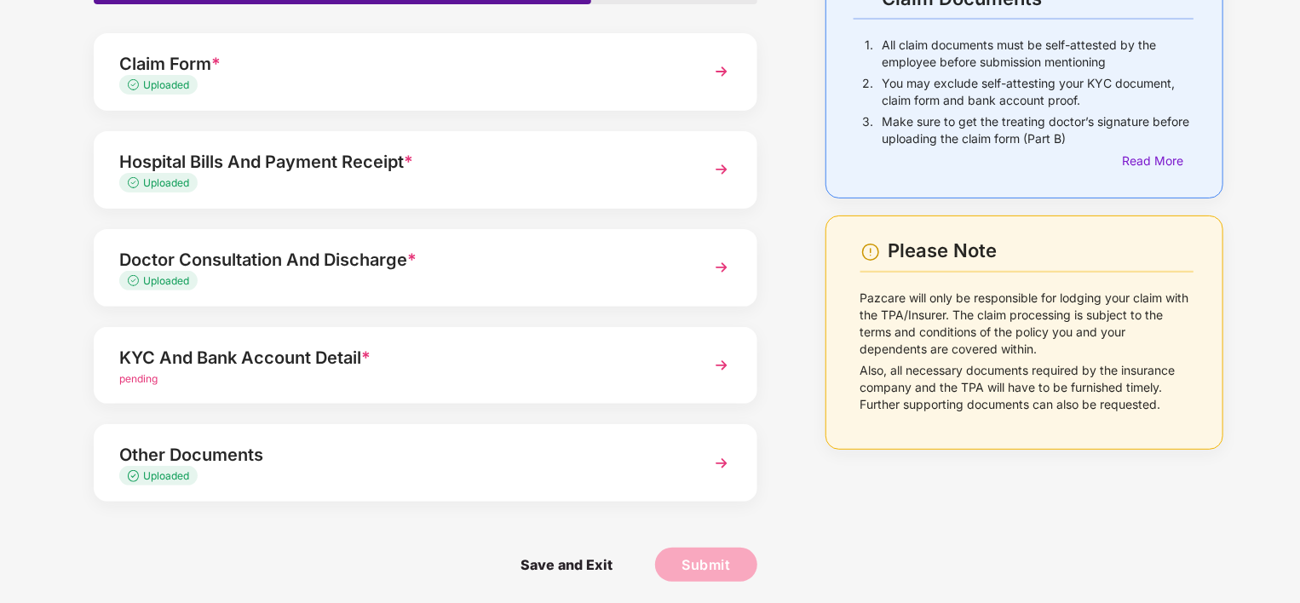
scroll to position [143, 0]
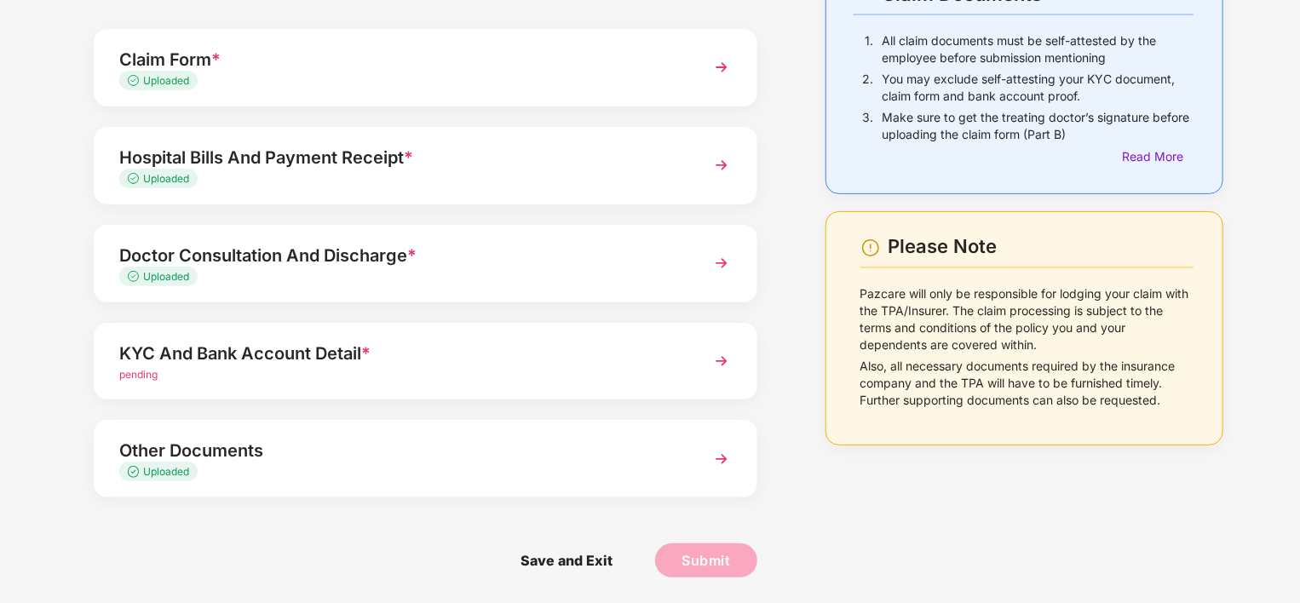
click at [721, 359] on img at bounding box center [721, 361] width 31 height 31
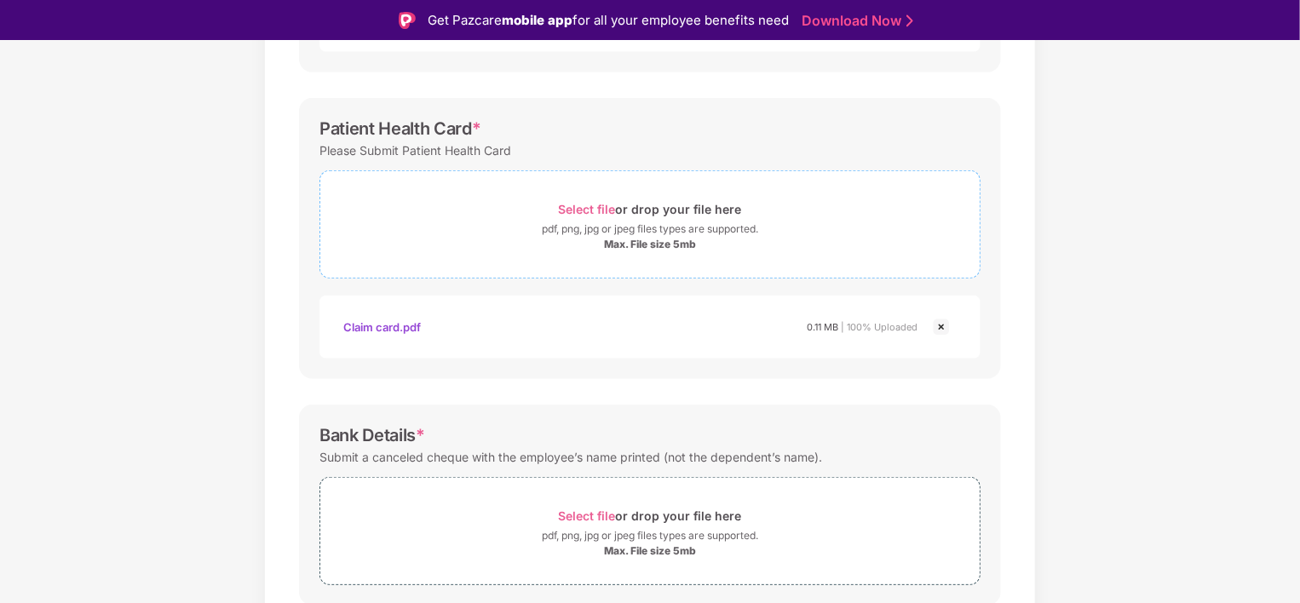
scroll to position [574, 0]
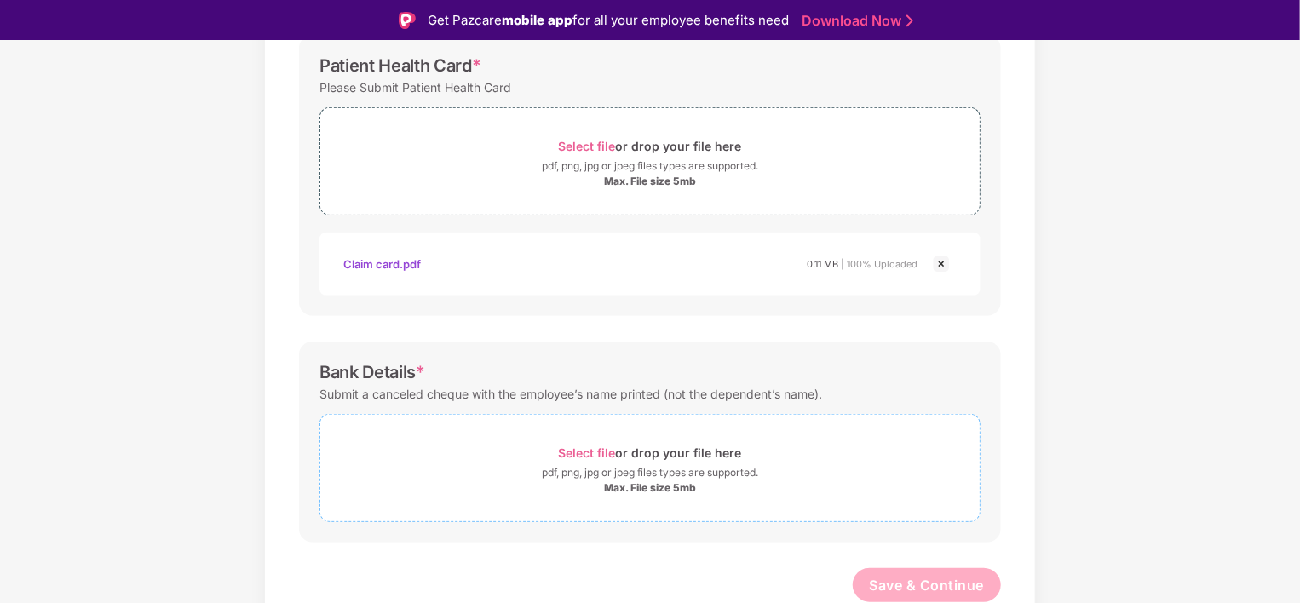
click at [599, 447] on span "Select file" at bounding box center [587, 452] width 57 height 14
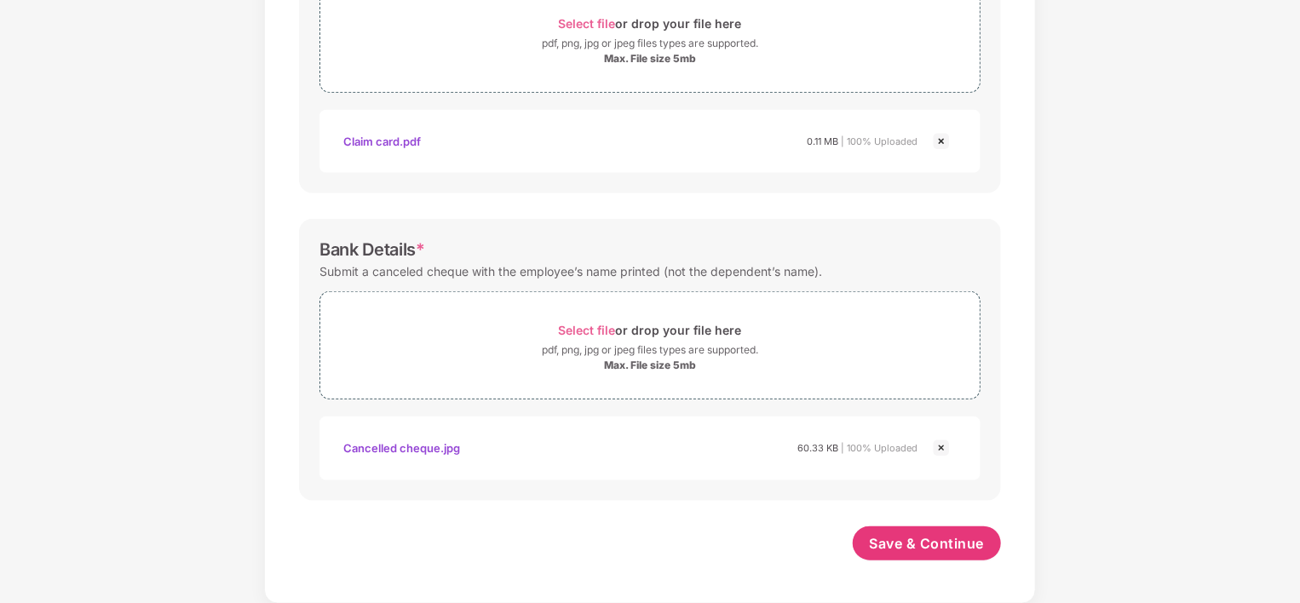
scroll to position [655, 0]
click at [911, 549] on span "Save & Continue" at bounding box center [927, 544] width 115 height 19
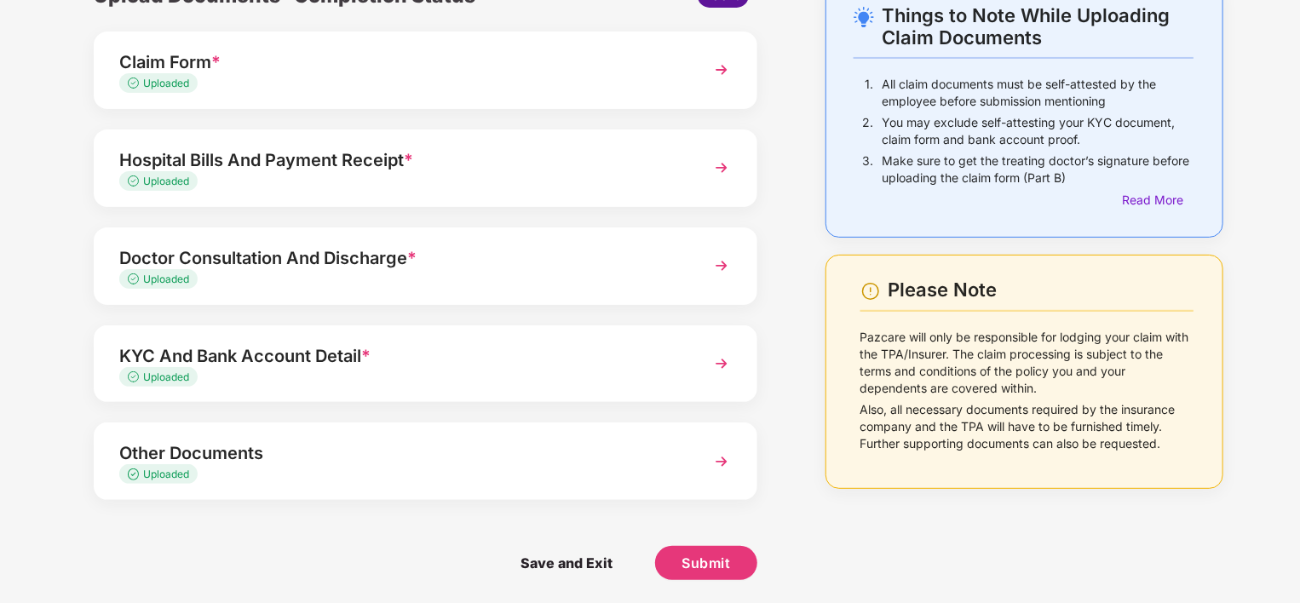
scroll to position [102, 0]
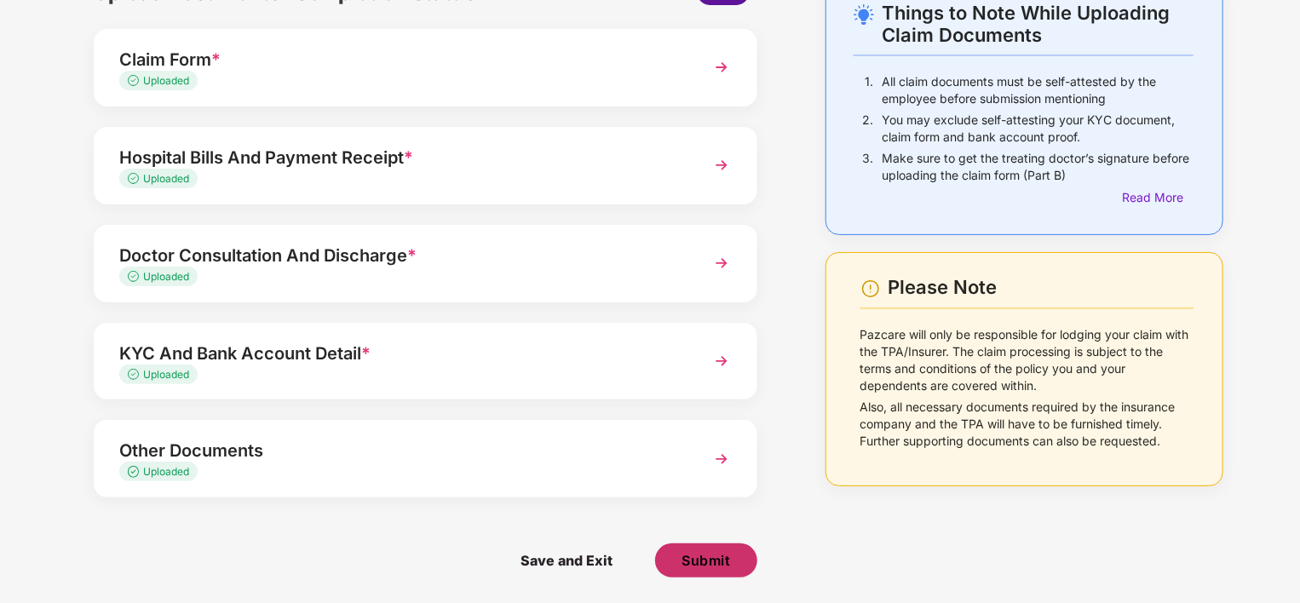
click at [715, 559] on span "Submit" at bounding box center [705, 560] width 49 height 19
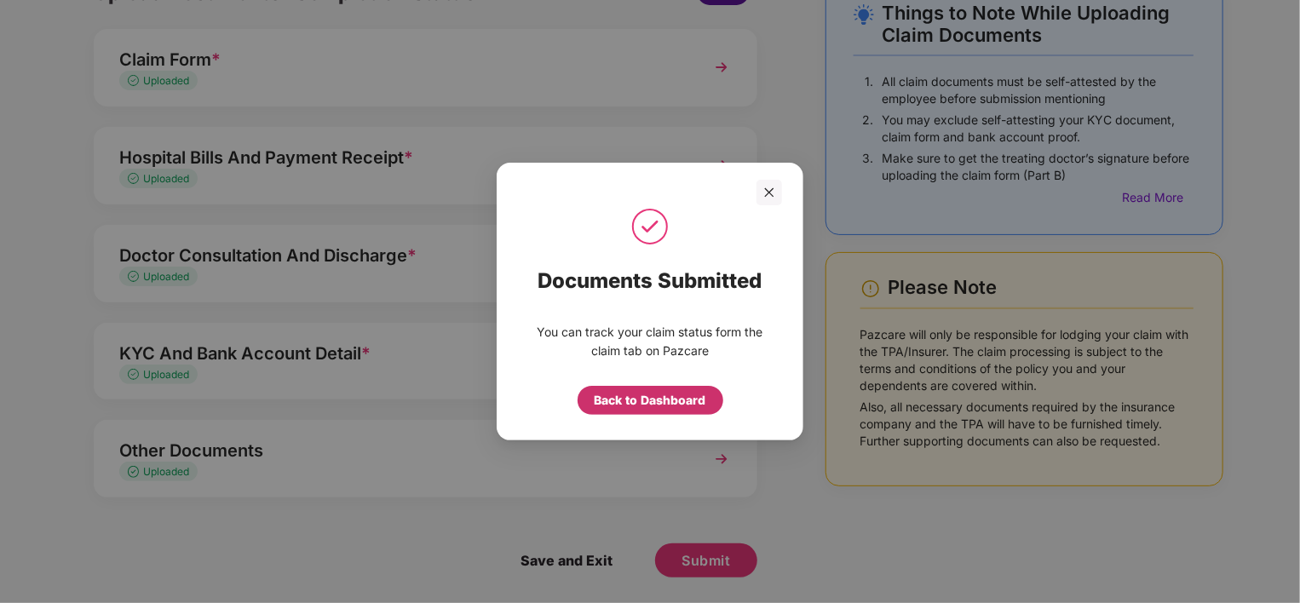
click at [650, 402] on div "Back to Dashboard" at bounding box center [651, 400] width 112 height 19
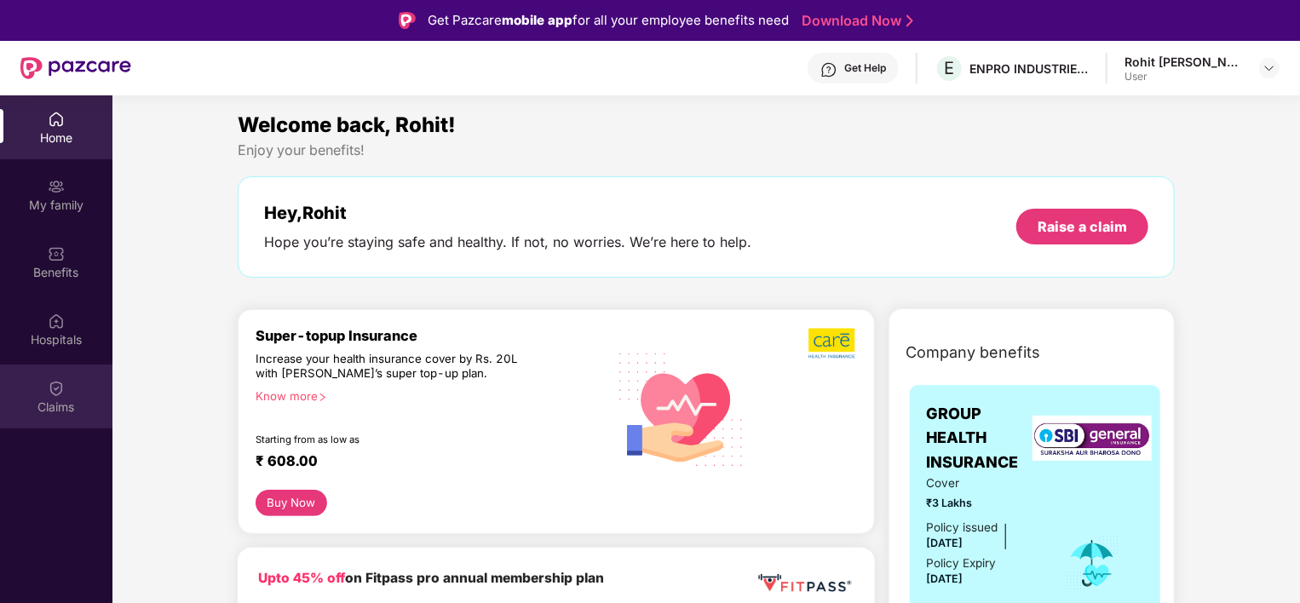
click at [55, 395] on img at bounding box center [56, 388] width 17 height 17
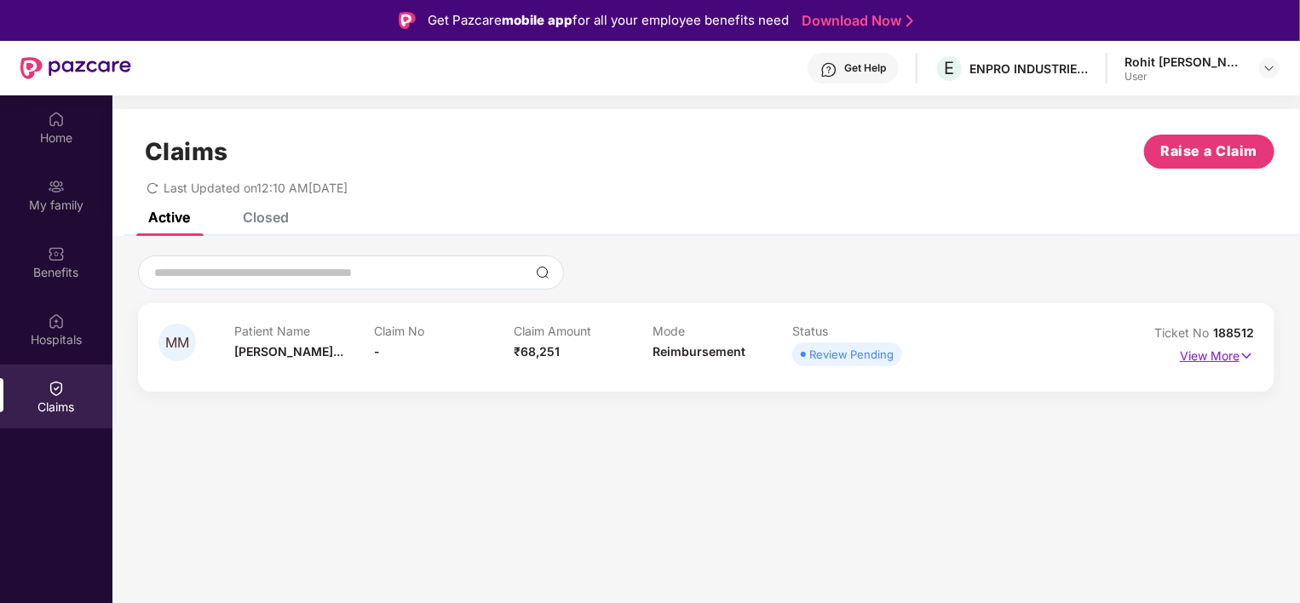
click at [1246, 354] on img at bounding box center [1246, 356] width 14 height 19
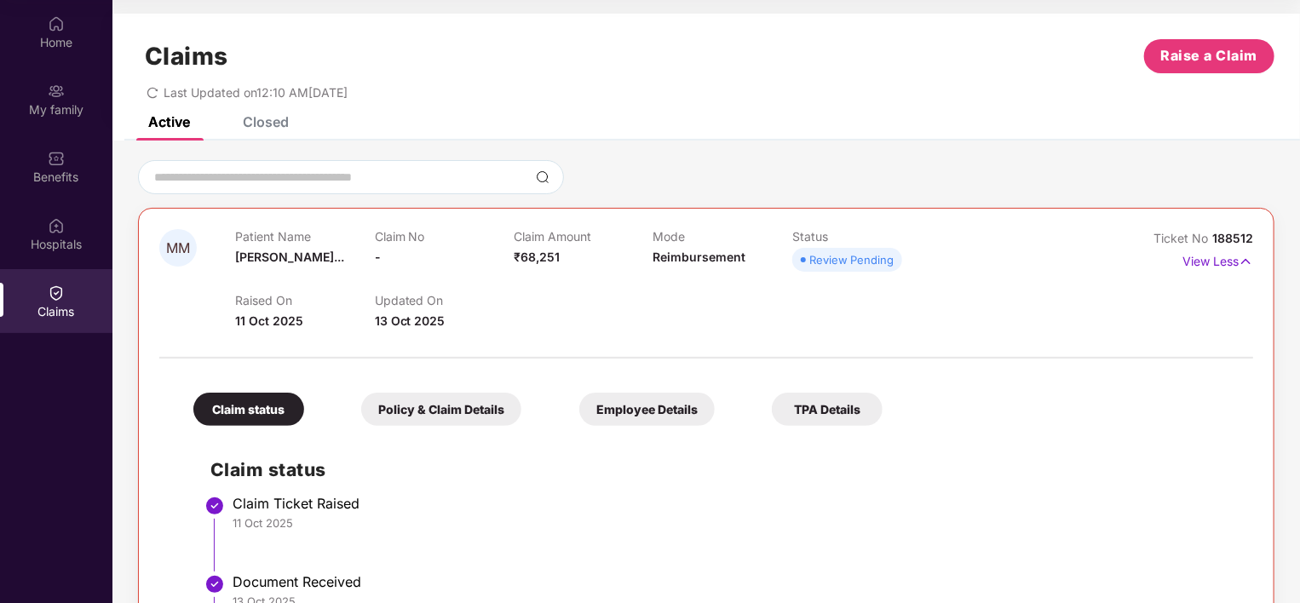
click at [251, 123] on div "Closed" at bounding box center [266, 121] width 46 height 17
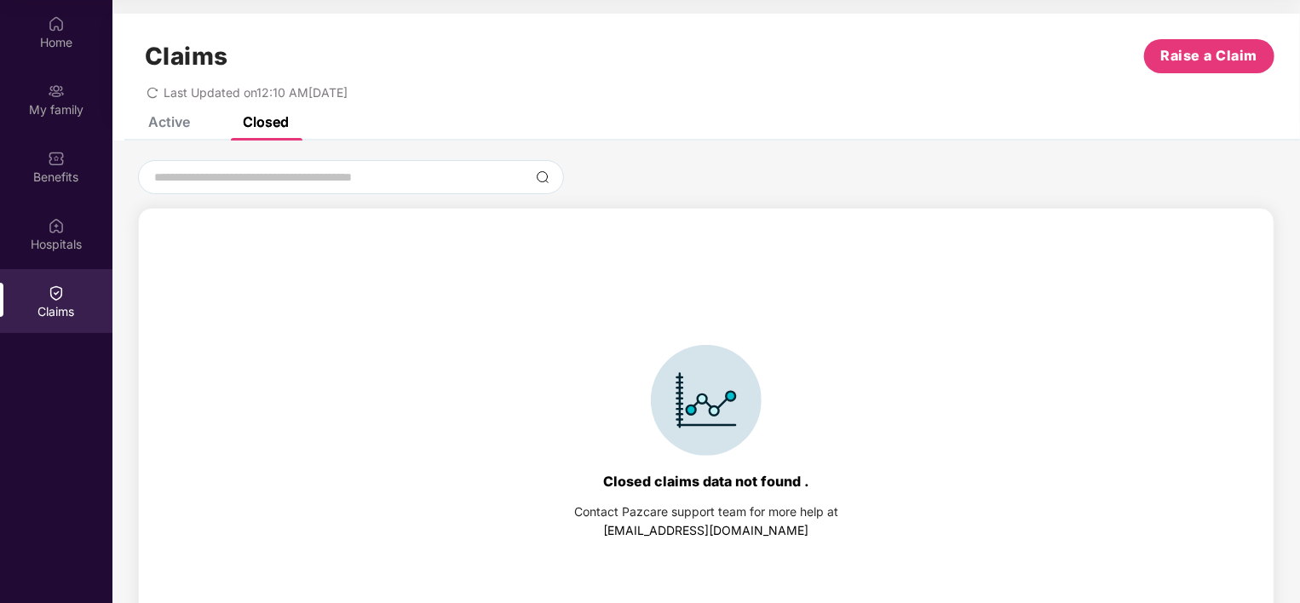
click at [160, 120] on div "Active" at bounding box center [169, 121] width 42 height 17
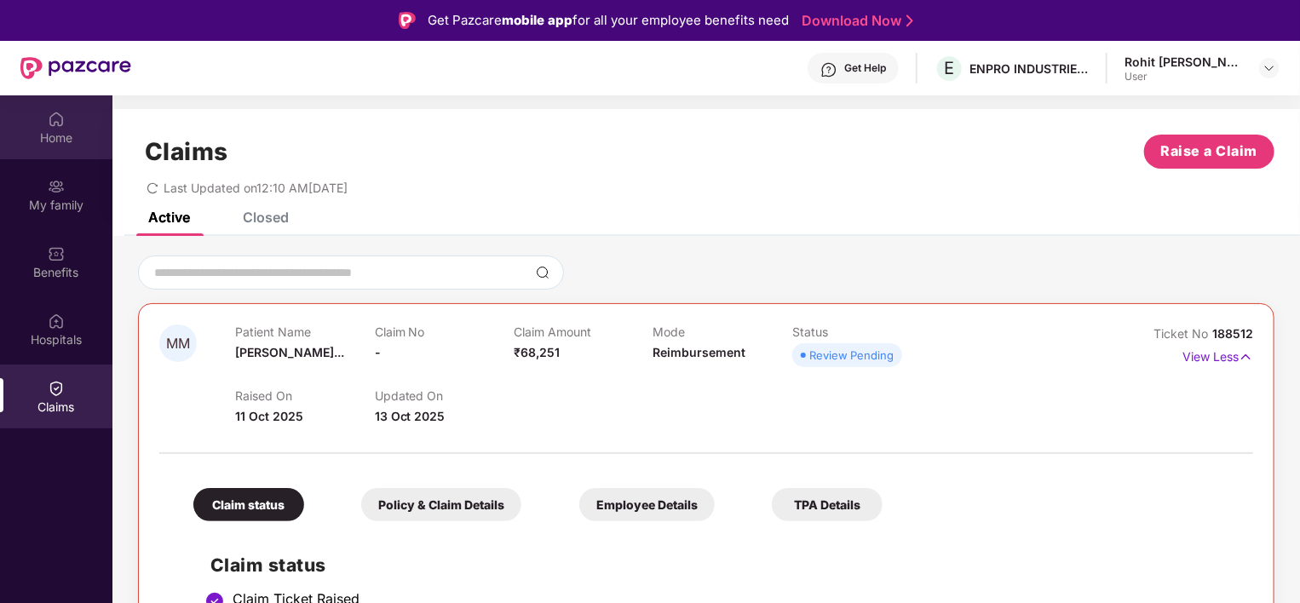
click at [69, 125] on div "Home" at bounding box center [56, 127] width 112 height 64
